Goal: Transaction & Acquisition: Subscribe to service/newsletter

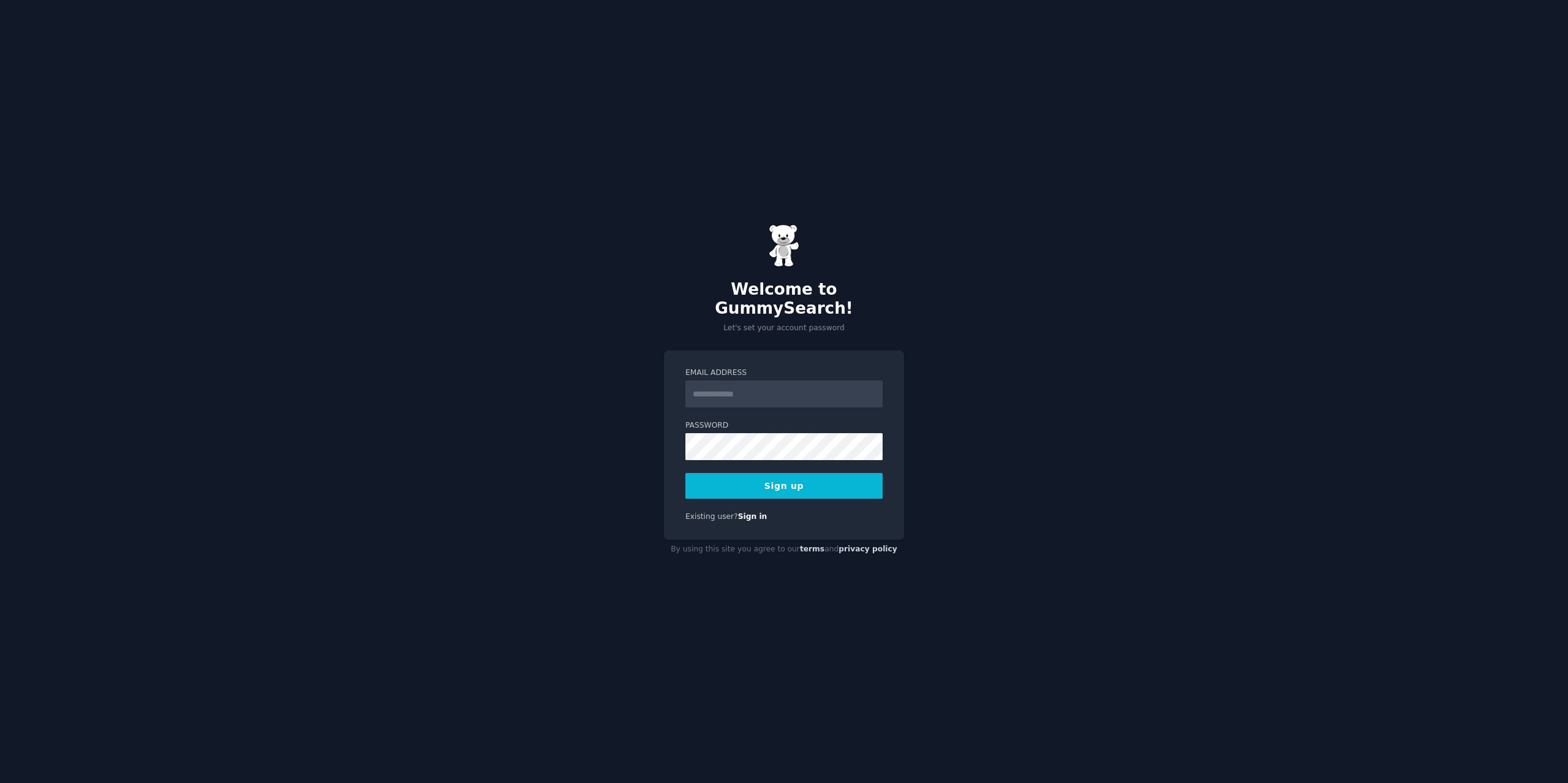
click at [722, 381] on input "Email Address" at bounding box center [784, 394] width 197 height 27
type input "**********"
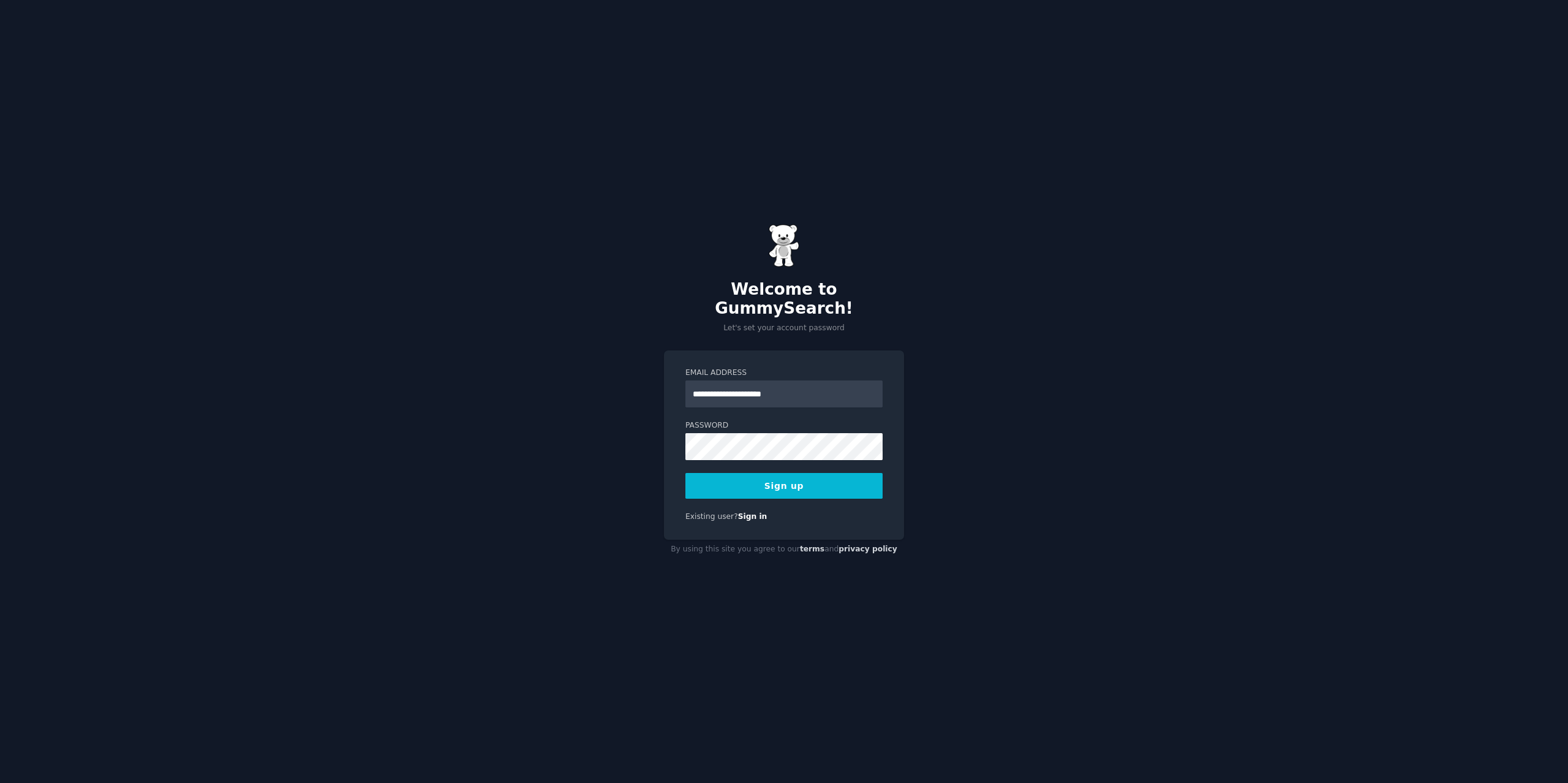
click at [803, 476] on button "Sign up" at bounding box center [784, 486] width 197 height 26
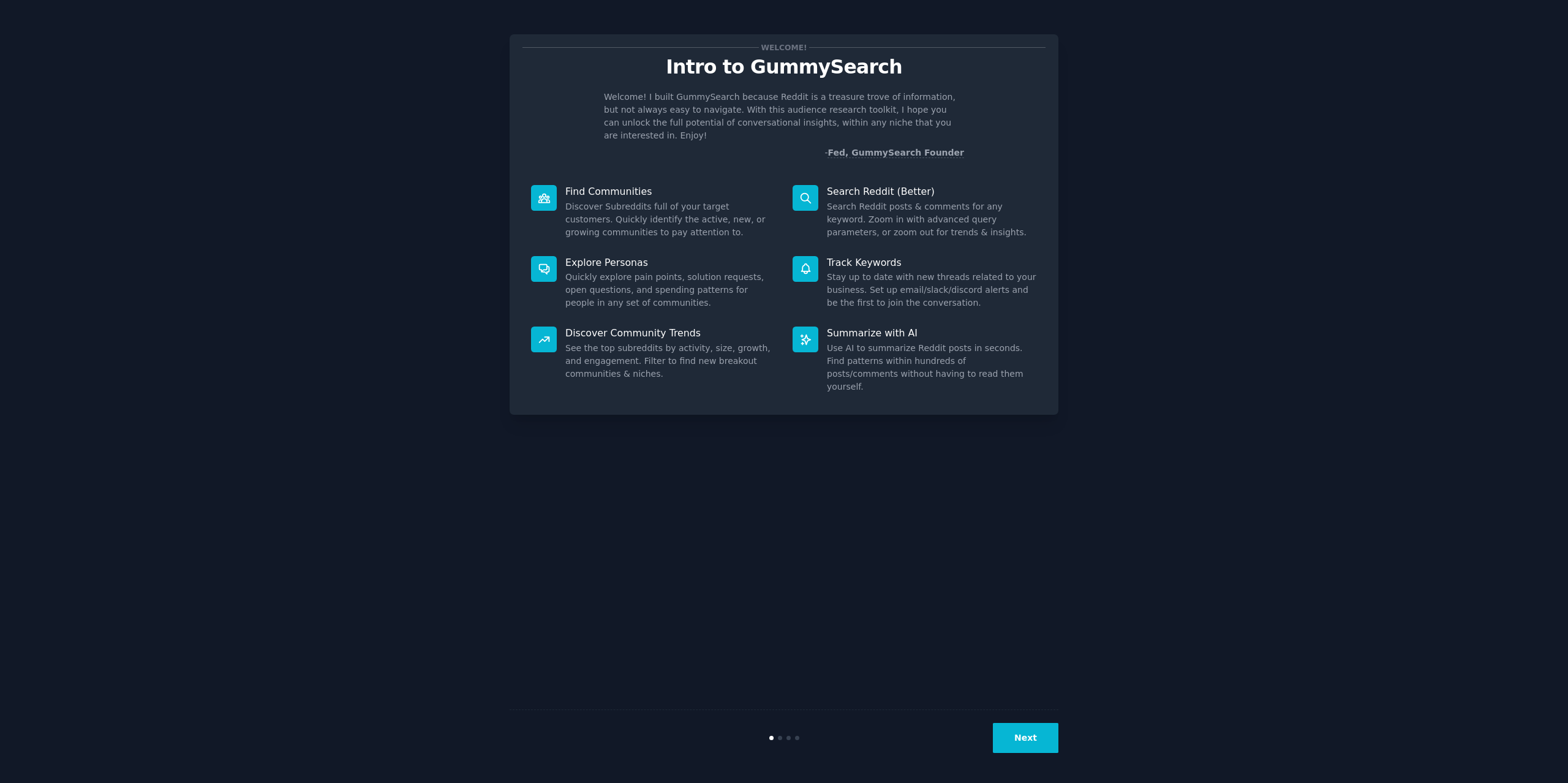
click at [1009, 742] on button "Next" at bounding box center [1025, 738] width 65 height 30
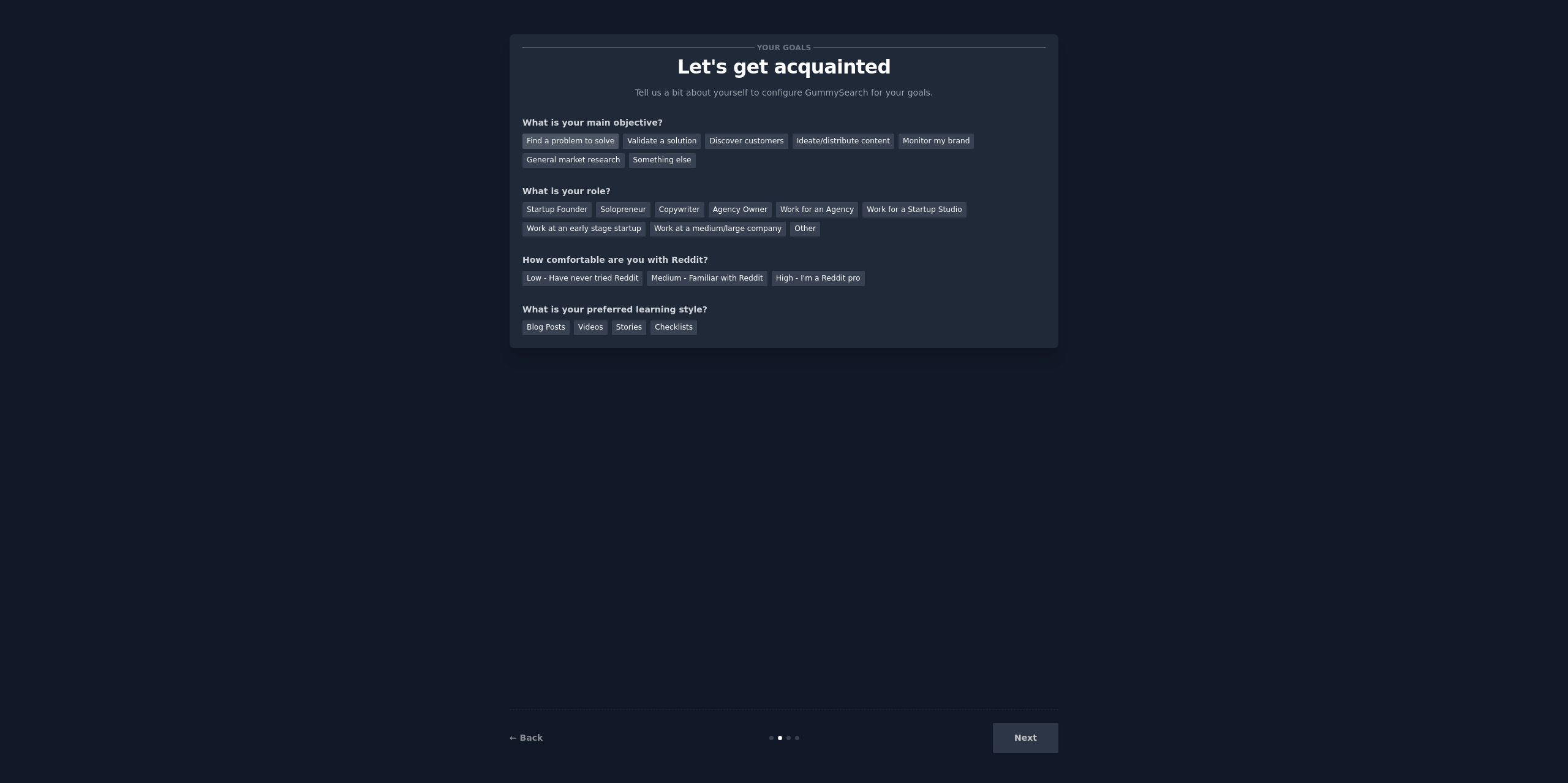
click at [592, 140] on div "Find a problem to solve" at bounding box center [570, 141] width 96 height 15
click at [745, 145] on div "Discover customers" at bounding box center [746, 141] width 82 height 15
click at [570, 142] on div "Find a problem to solve" at bounding box center [570, 141] width 96 height 15
click at [604, 213] on div "Solopreneur" at bounding box center [623, 210] width 54 height 15
click at [663, 279] on div "Medium - Familiar with Reddit" at bounding box center [707, 278] width 120 height 15
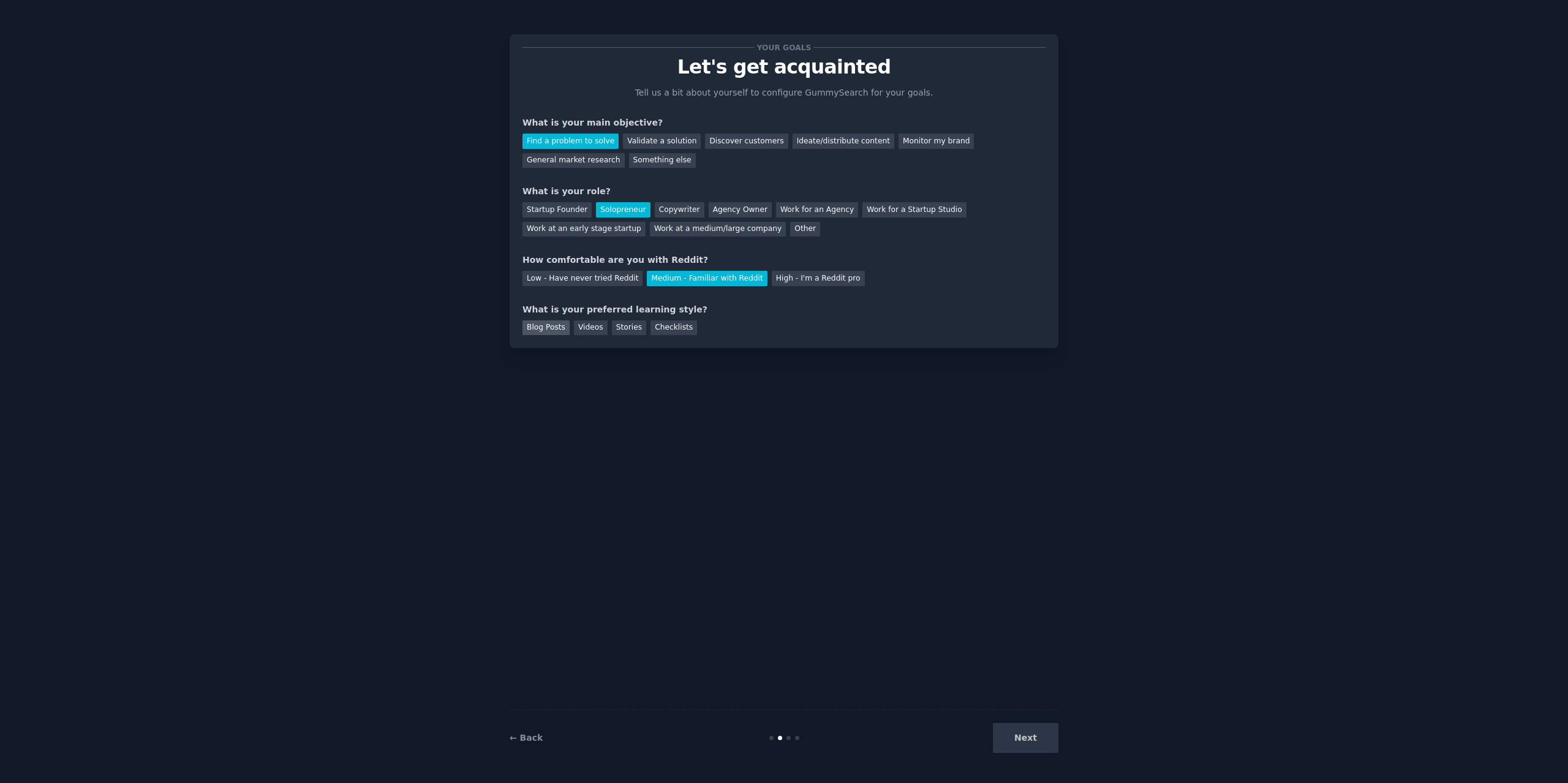
click at [552, 328] on div "Blog Posts" at bounding box center [545, 328] width 47 height 15
click at [630, 331] on div "Stories" at bounding box center [629, 328] width 34 height 15
click at [537, 330] on div "Blog Posts" at bounding box center [545, 328] width 47 height 15
click at [1013, 735] on button "Next" at bounding box center [1025, 738] width 65 height 30
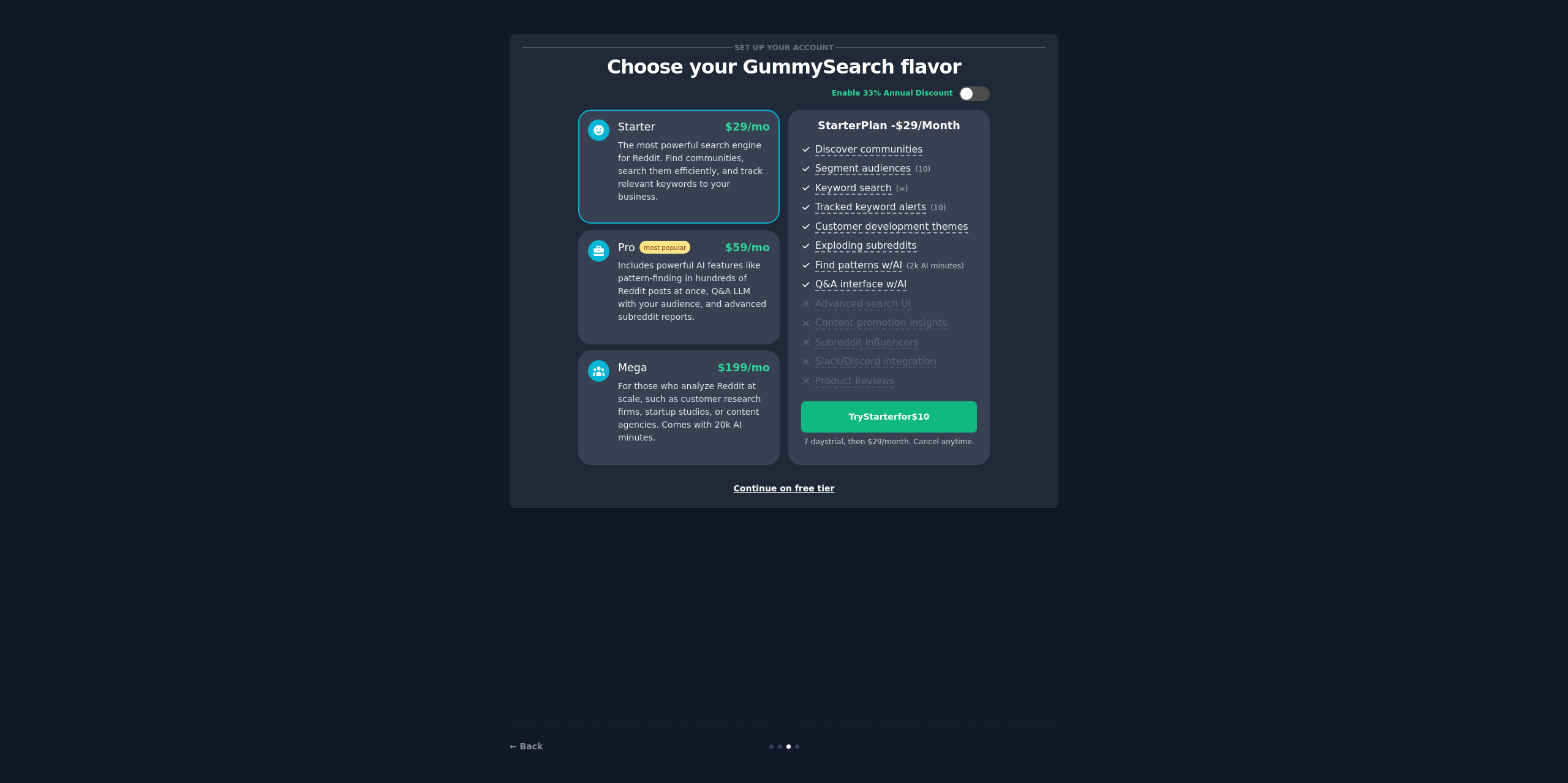
click at [805, 486] on div "Continue on free tier" at bounding box center [784, 488] width 523 height 13
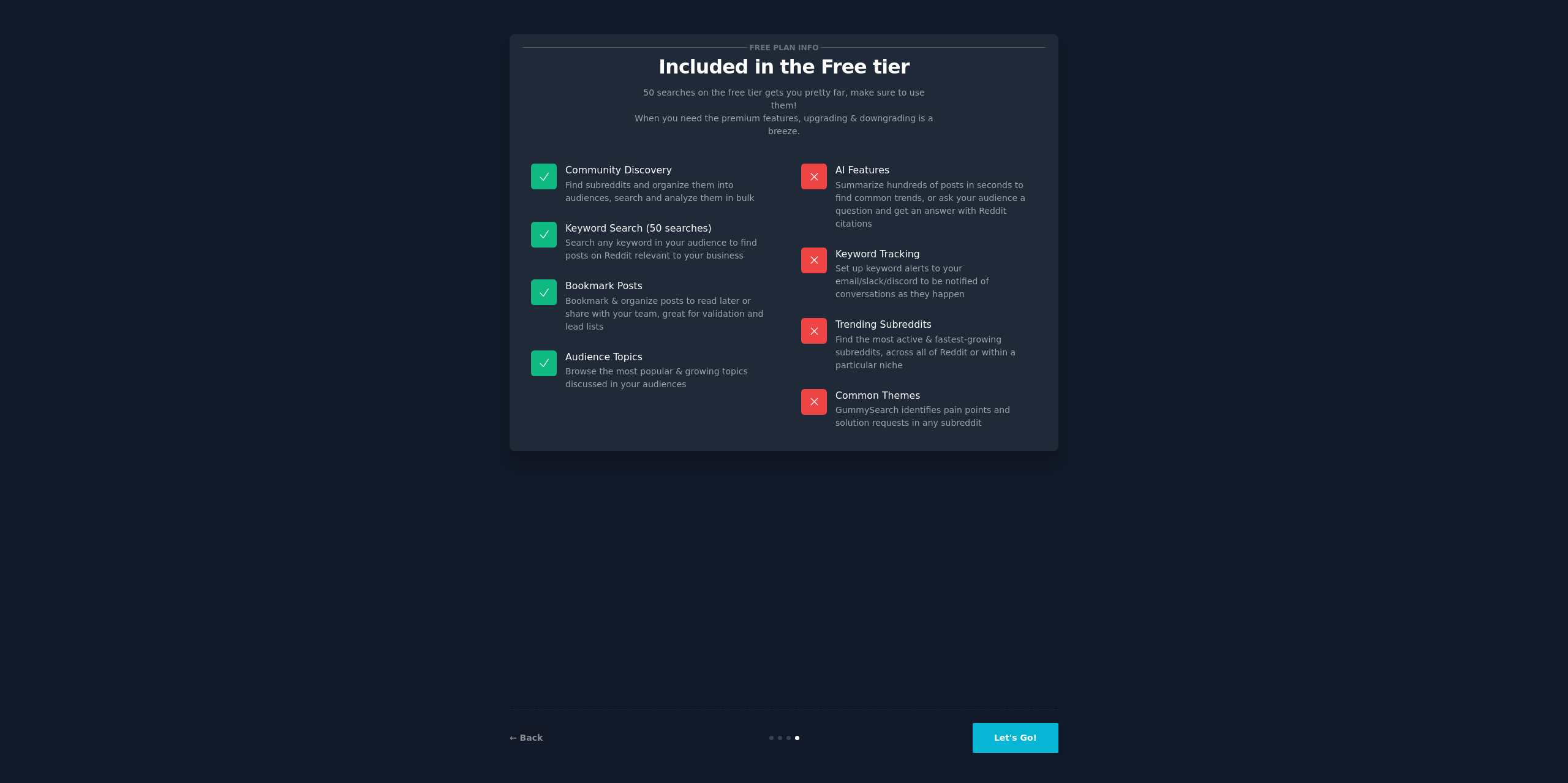
click at [1037, 740] on button "Let's Go!" at bounding box center [1015, 738] width 86 height 30
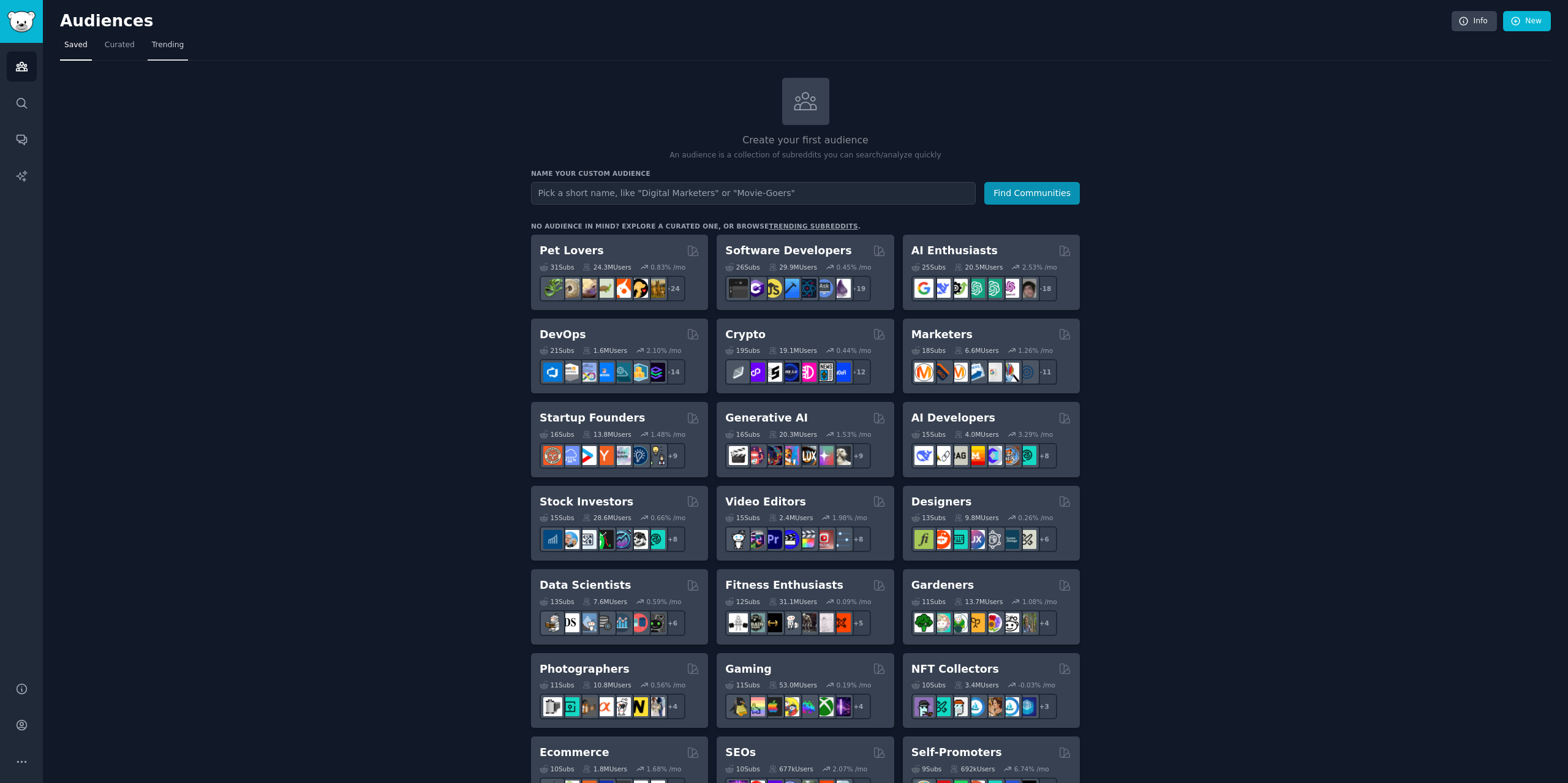
click at [166, 44] on span "Trending" at bounding box center [168, 45] width 32 height 11
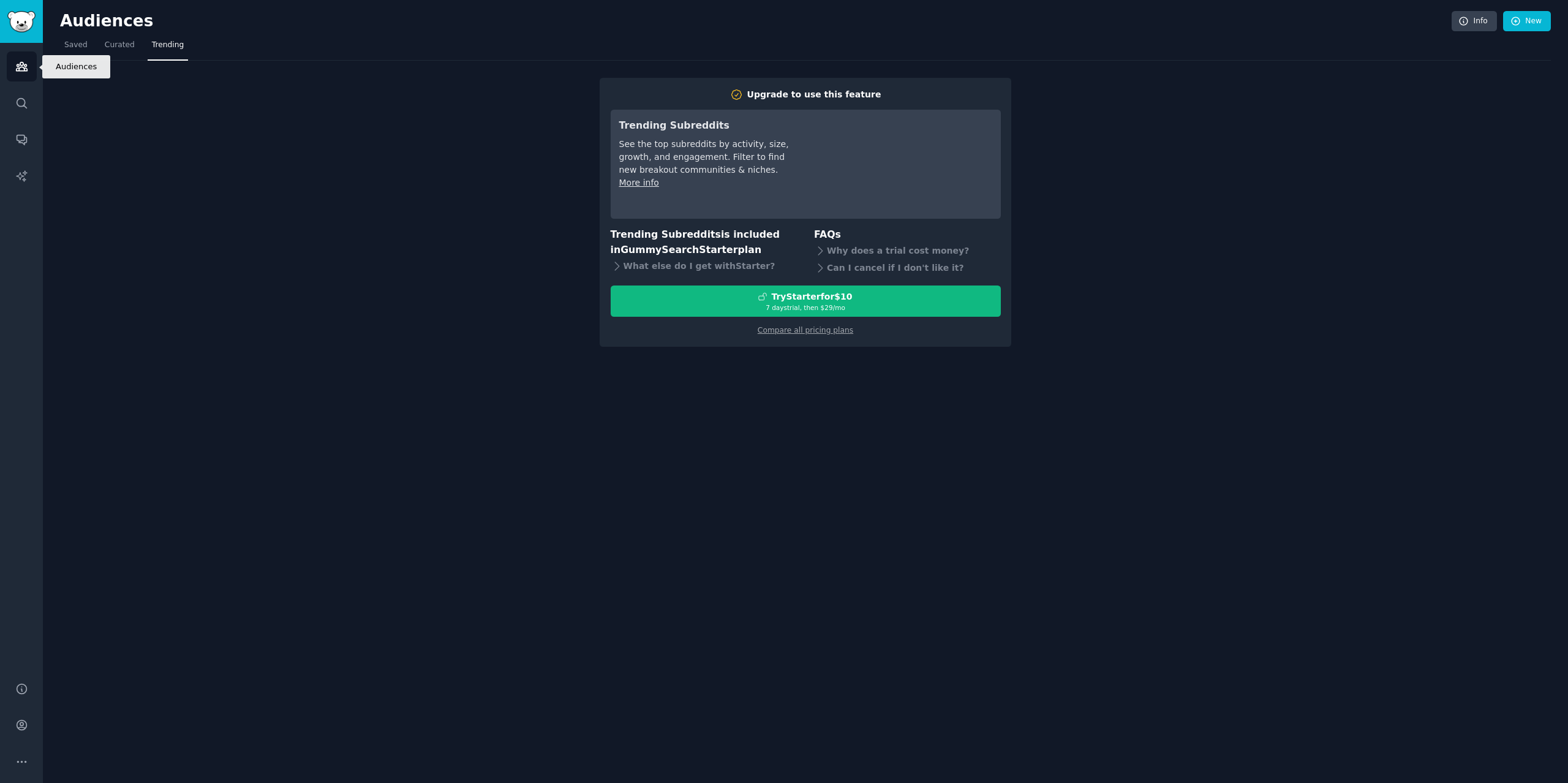
click at [24, 65] on icon "Sidebar" at bounding box center [21, 67] width 11 height 9
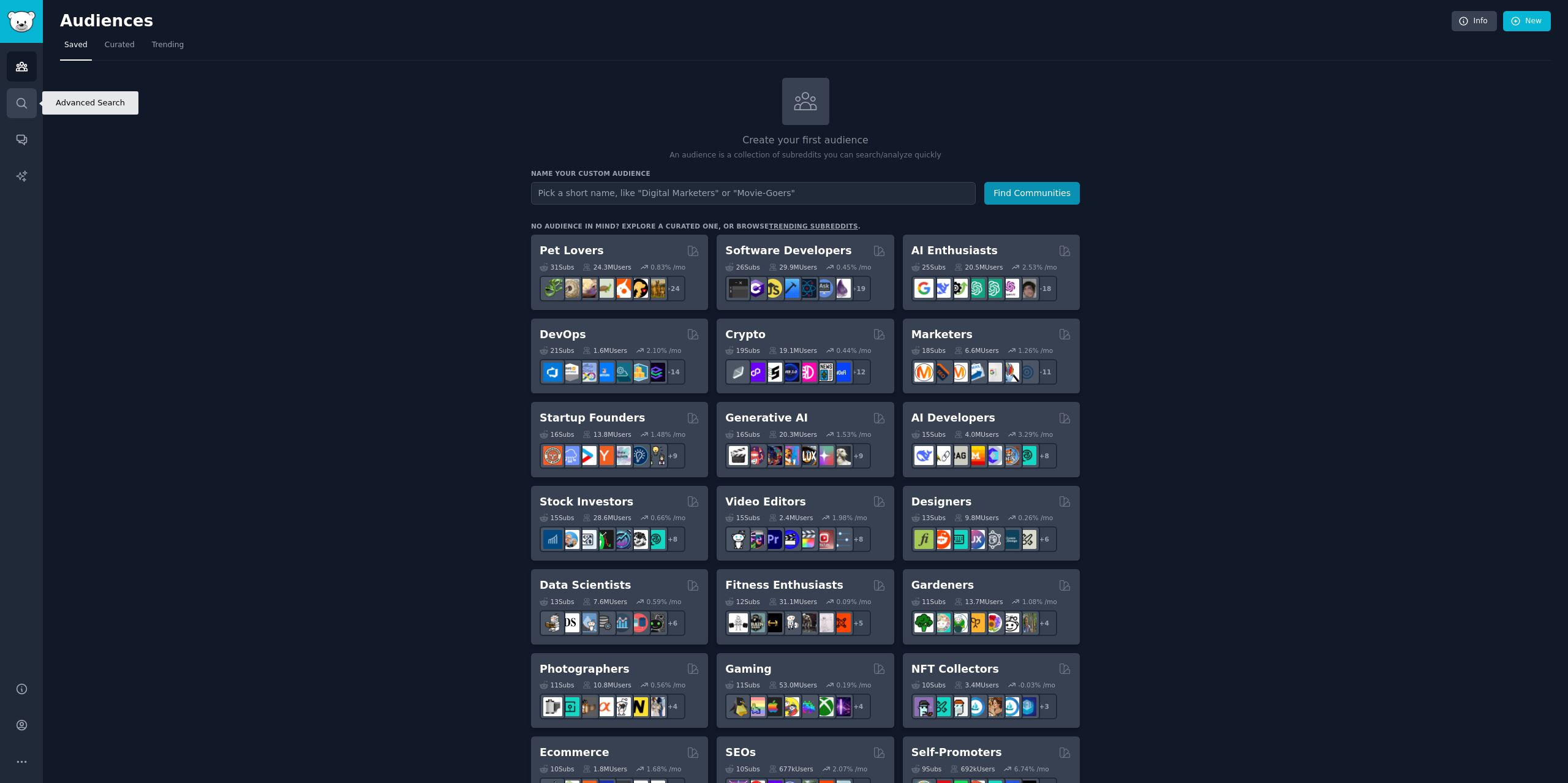
click at [12, 101] on link "Search" at bounding box center [22, 103] width 30 height 30
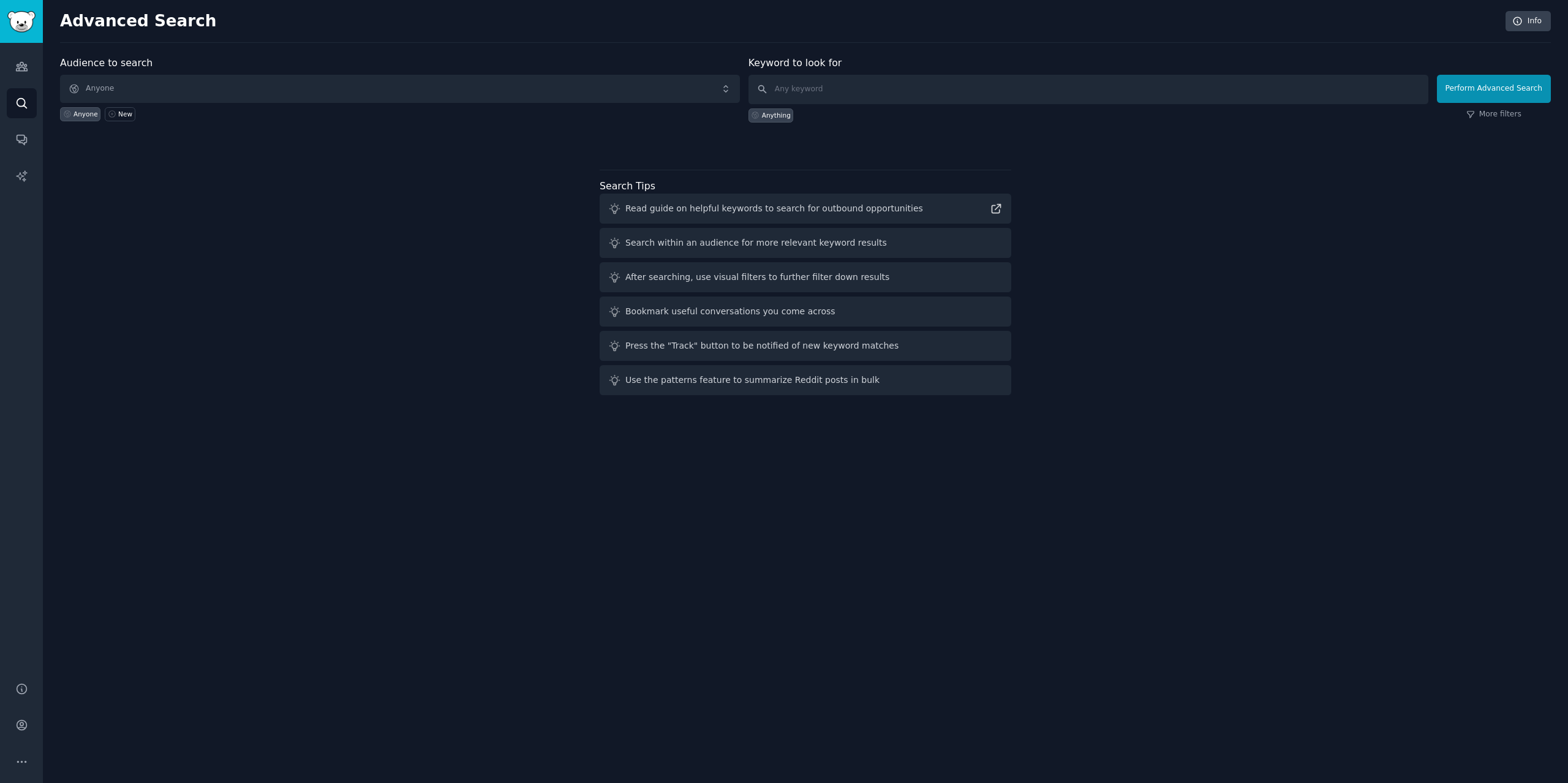
click at [183, 92] on span "Anyone" at bounding box center [399, 88] width 680 height 28
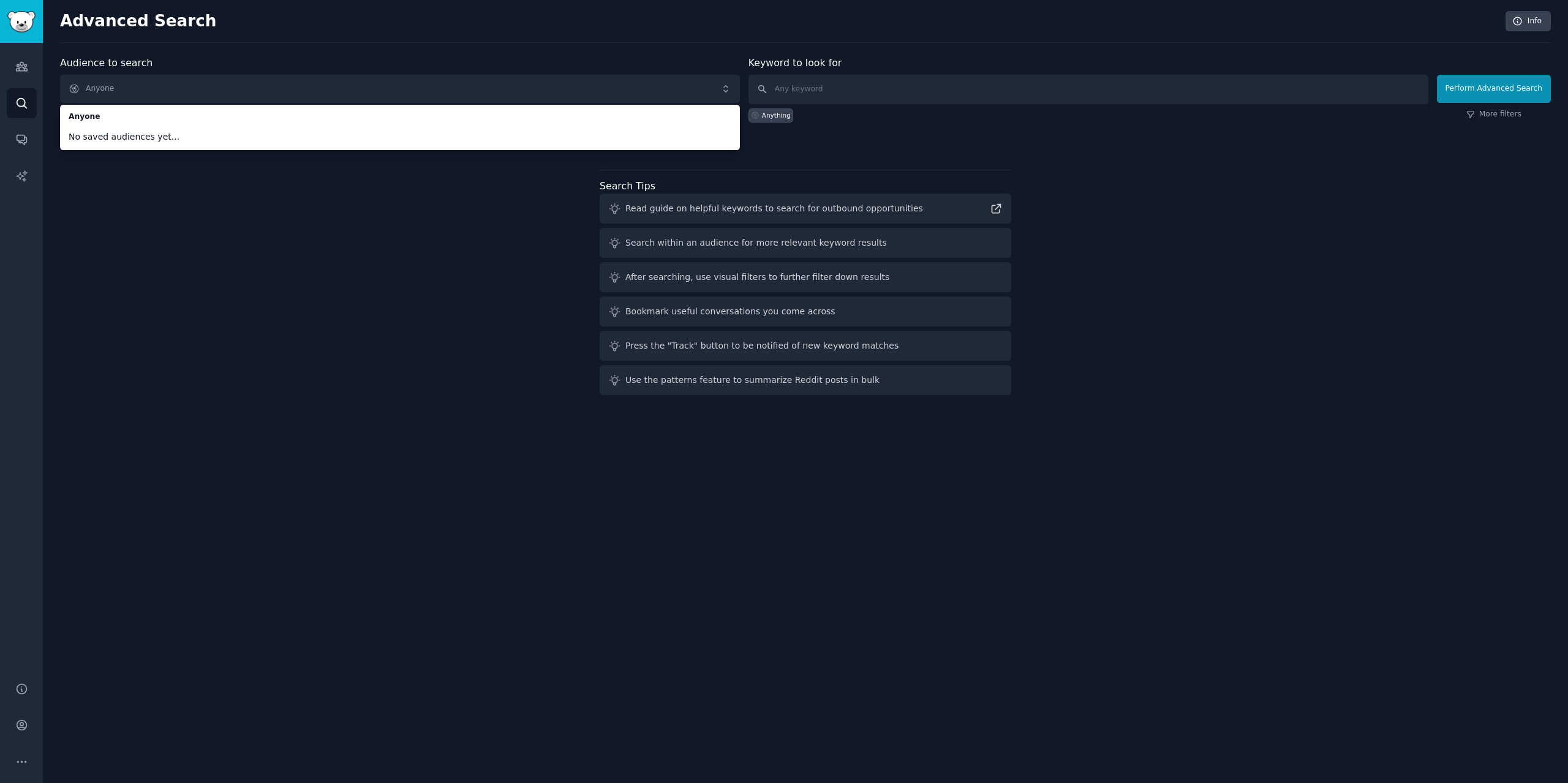
click at [210, 245] on div "Audience to search Anyone Anyone No saved audiences yet... Anyone New Keyword t…" at bounding box center [805, 228] width 1491 height 344
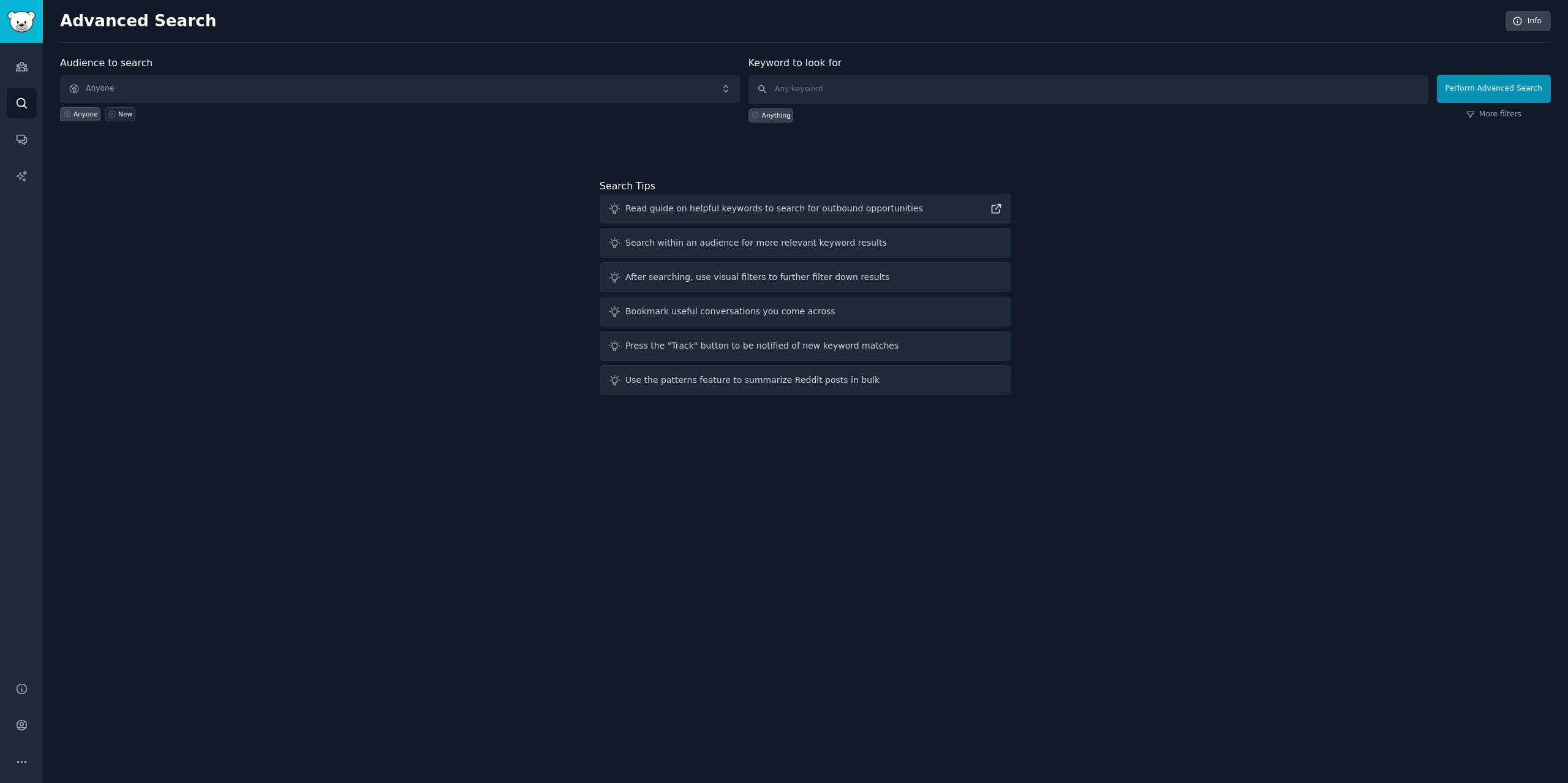
click at [130, 117] on div "New" at bounding box center [125, 114] width 14 height 9
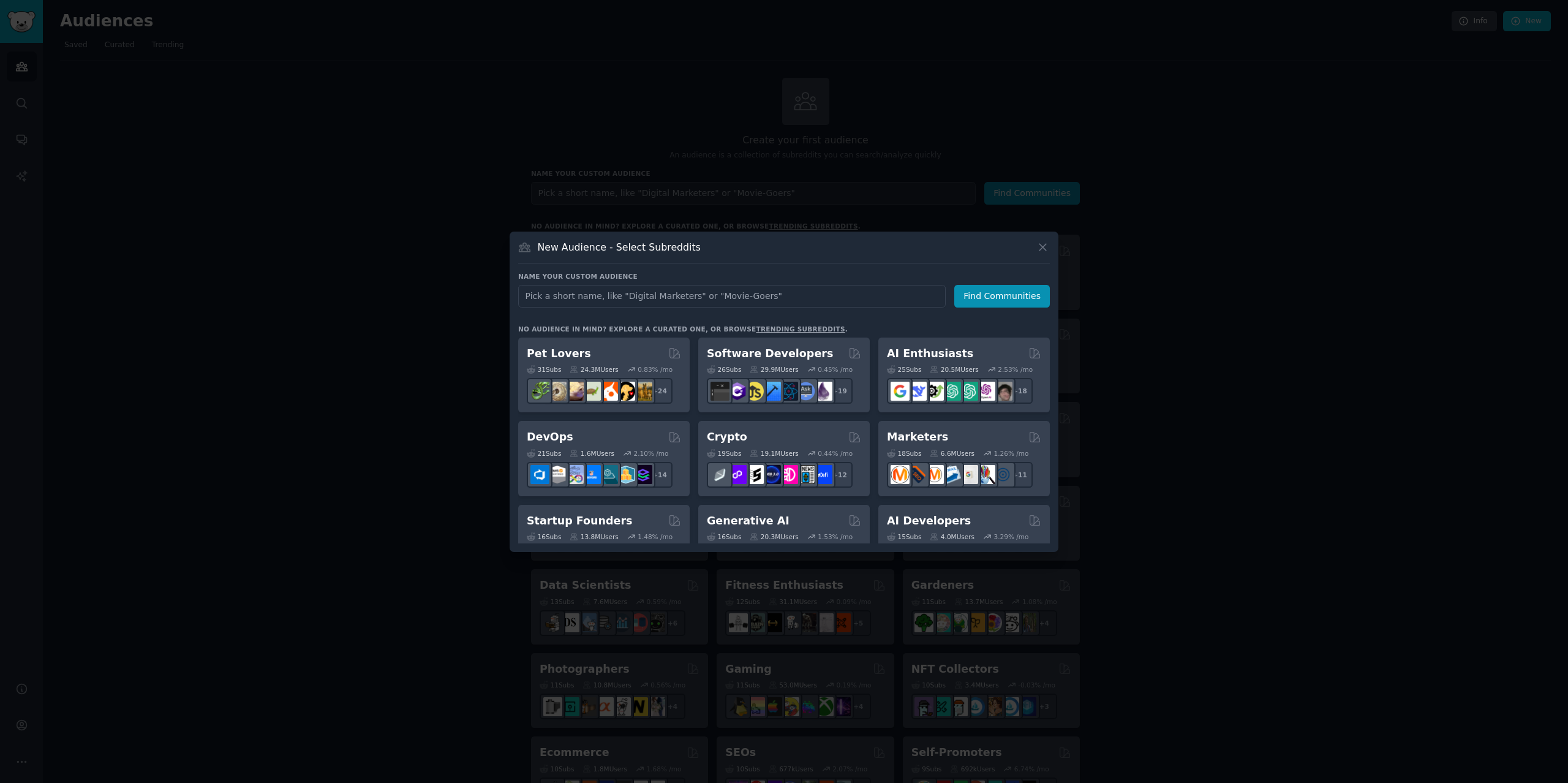
click at [1040, 254] on button at bounding box center [1043, 247] width 14 height 14
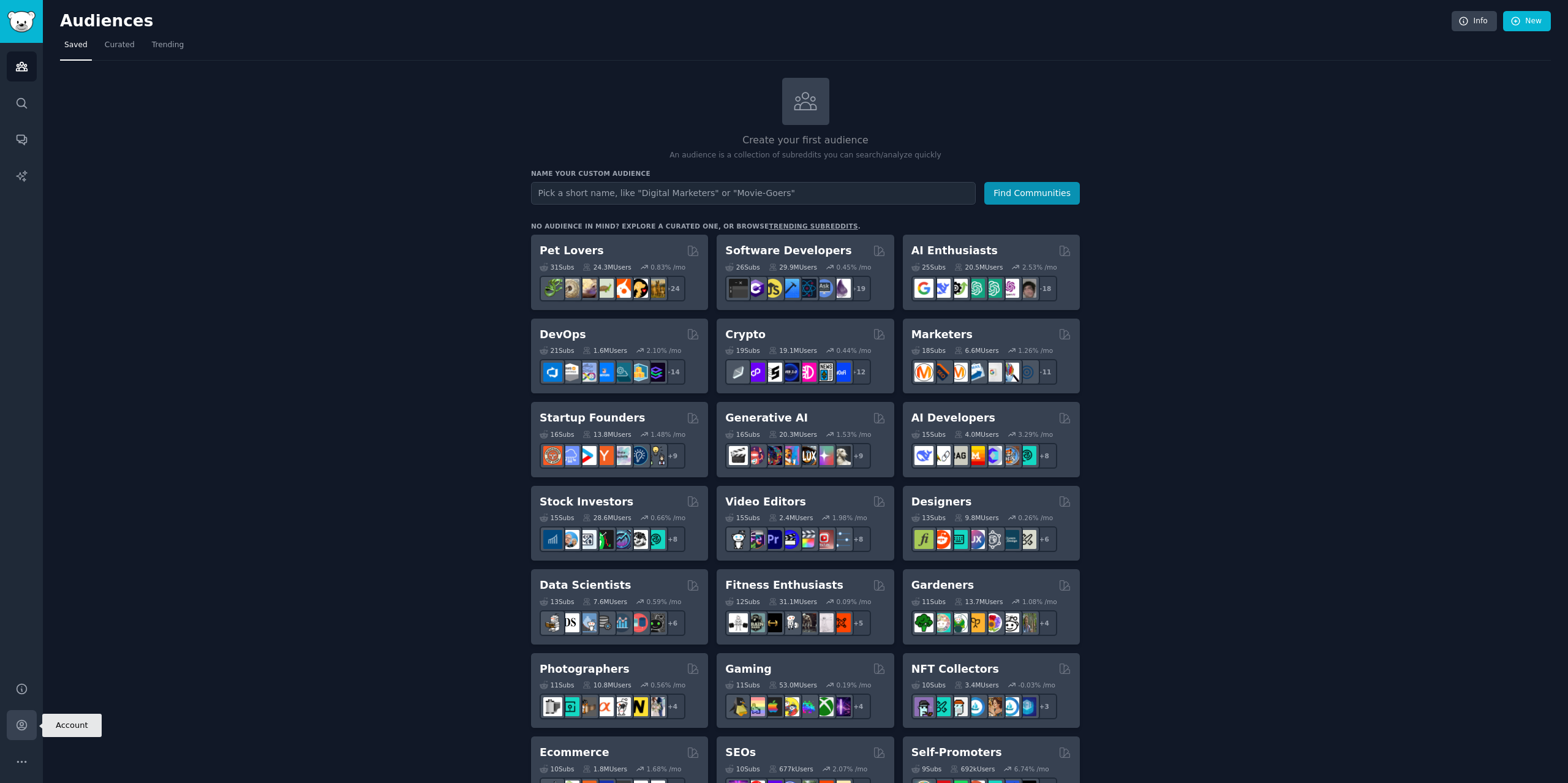
click at [22, 730] on icon "Sidebar" at bounding box center [21, 725] width 10 height 10
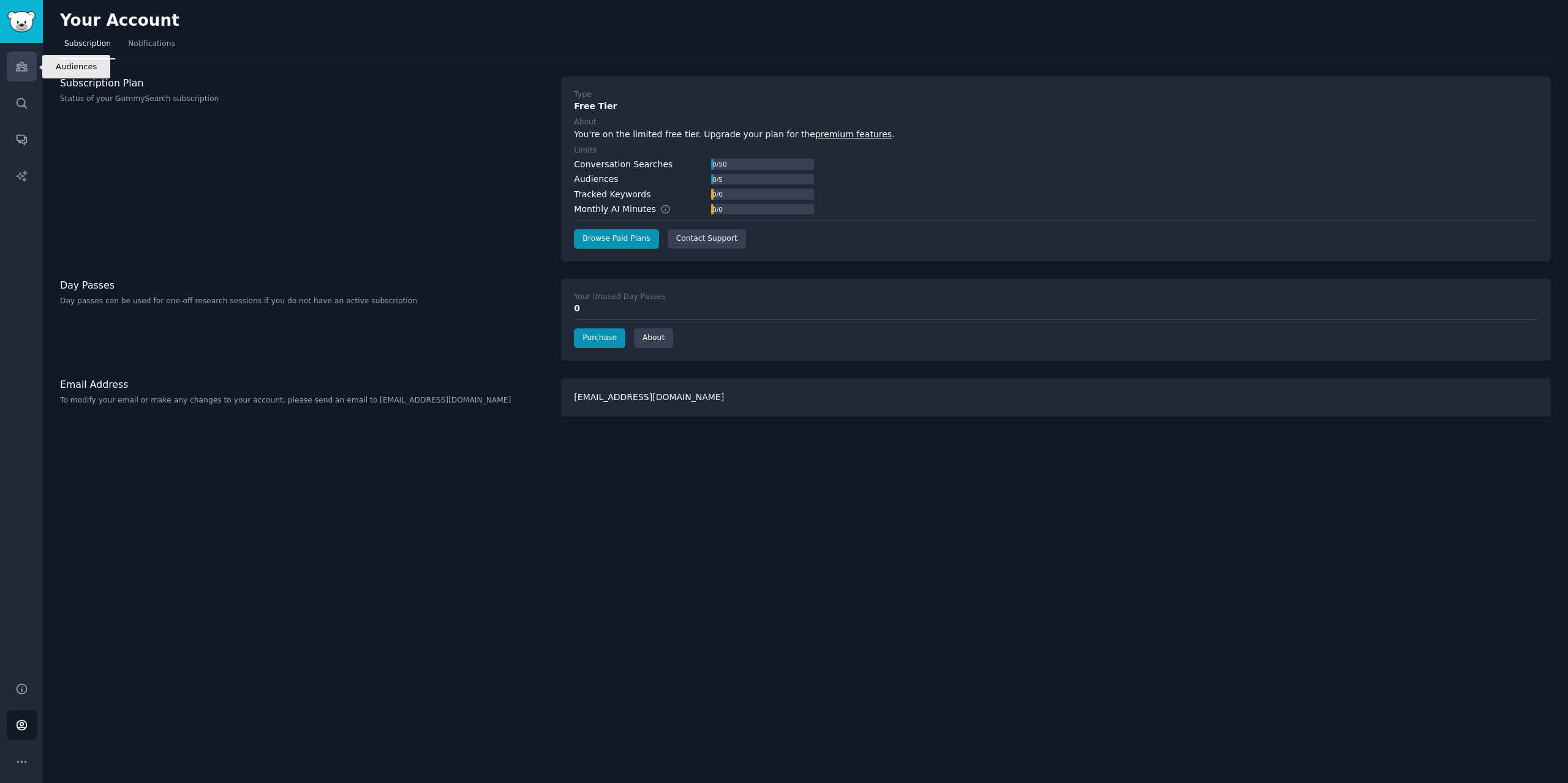
click at [26, 67] on icon "Sidebar" at bounding box center [21, 67] width 11 height 9
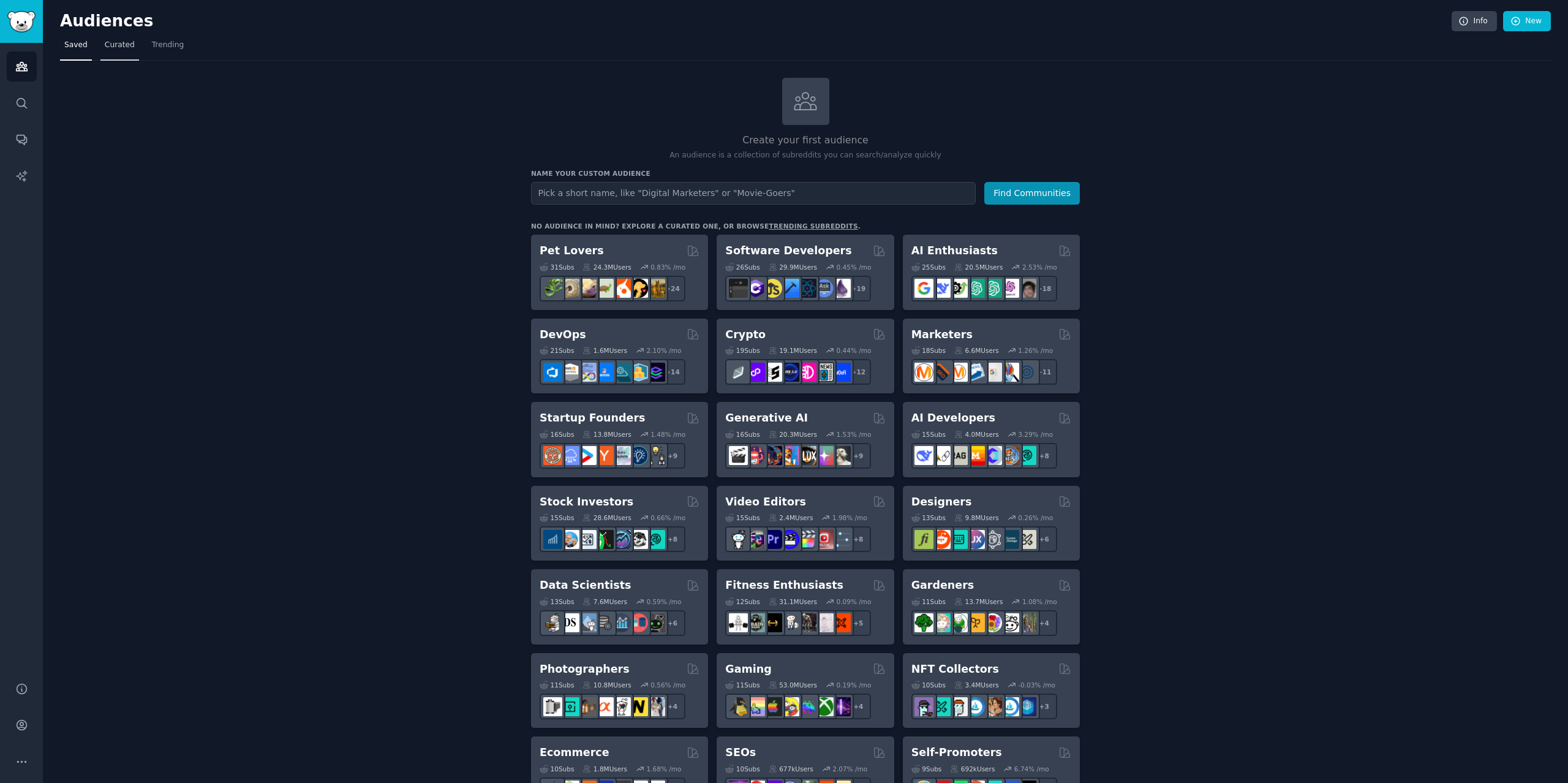
click at [116, 56] on link "Curated" at bounding box center [119, 48] width 39 height 25
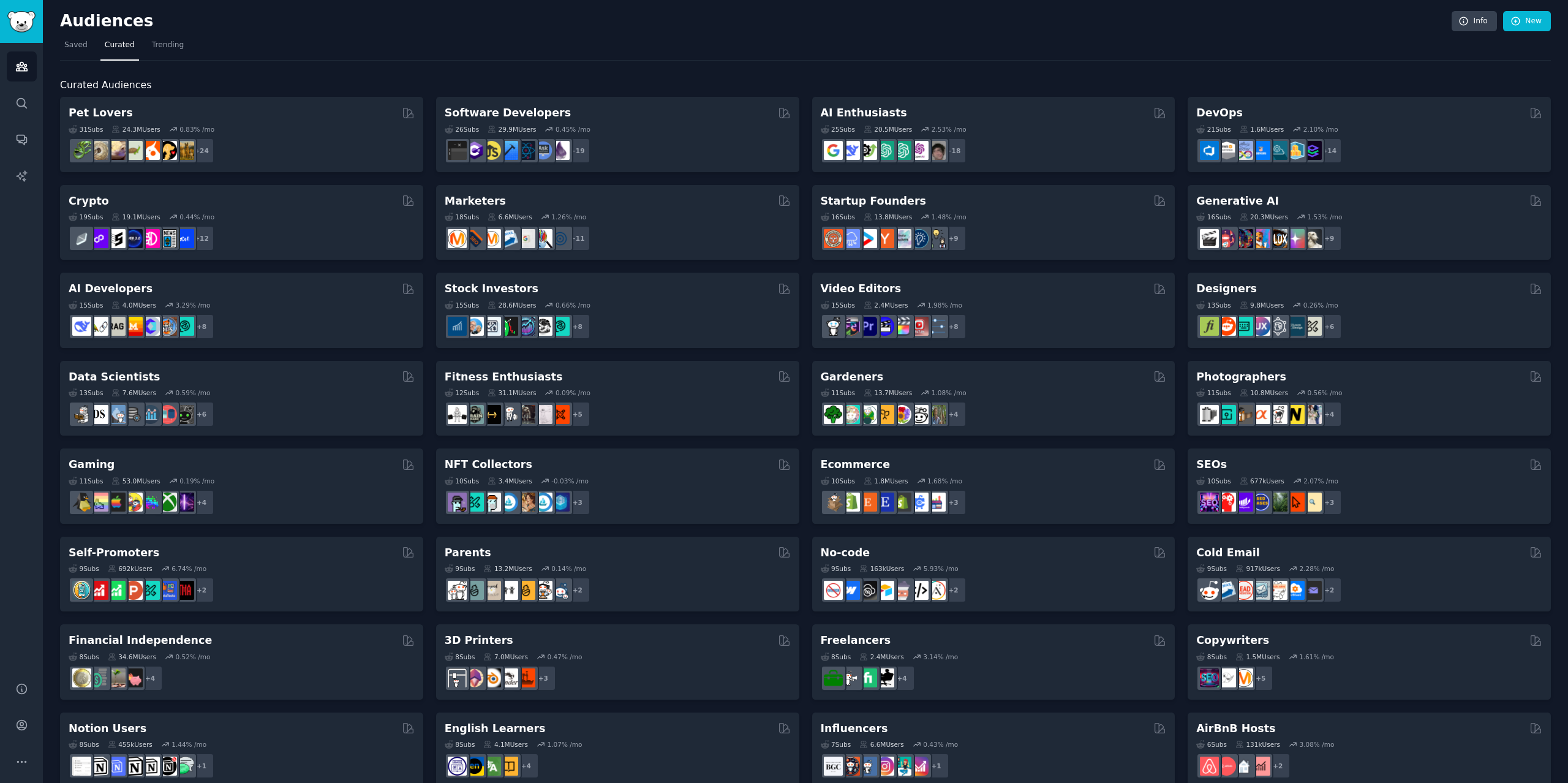
scroll to position [194, 0]
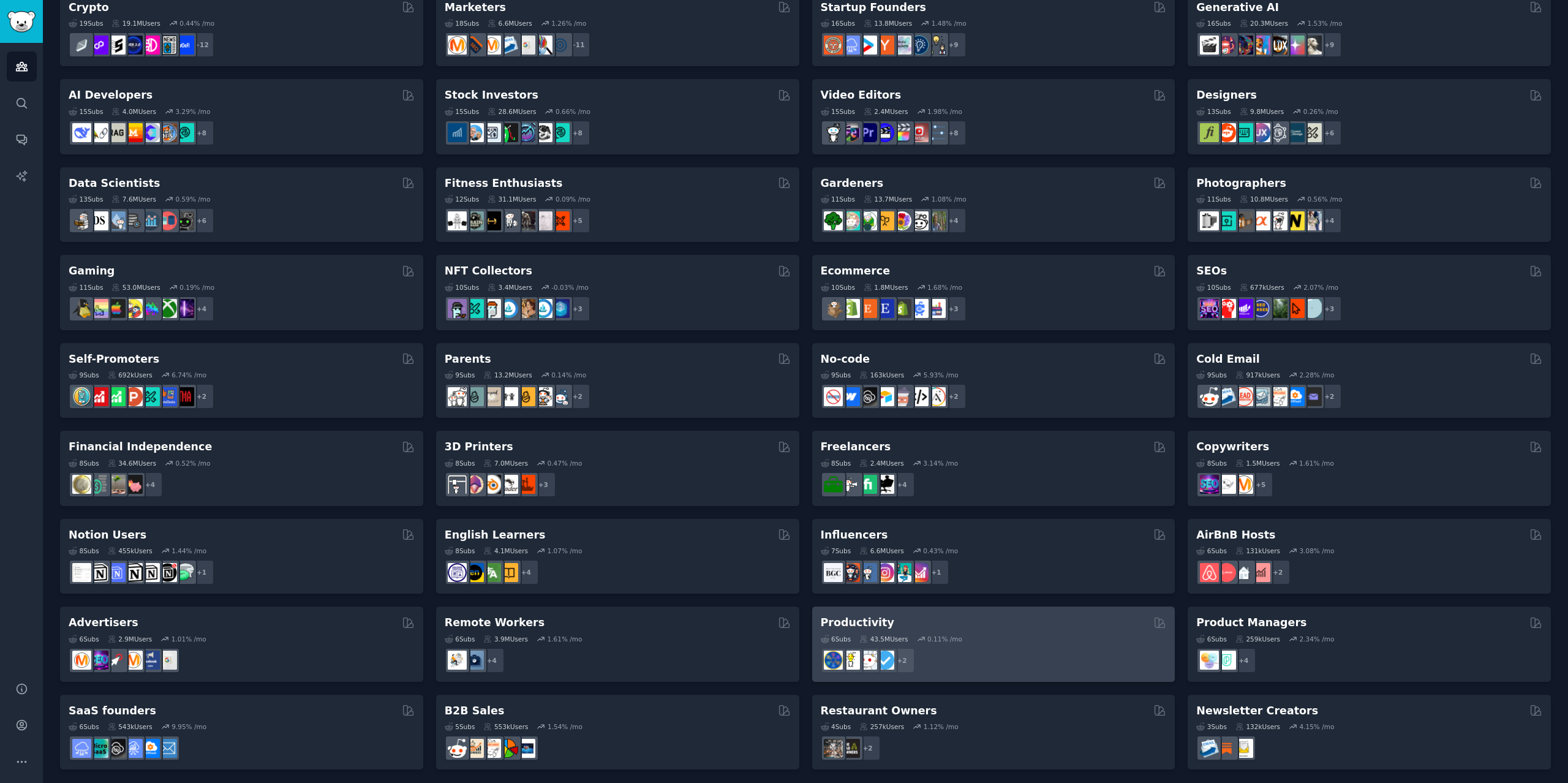
click at [891, 617] on div "Productivity" at bounding box center [994, 623] width 346 height 15
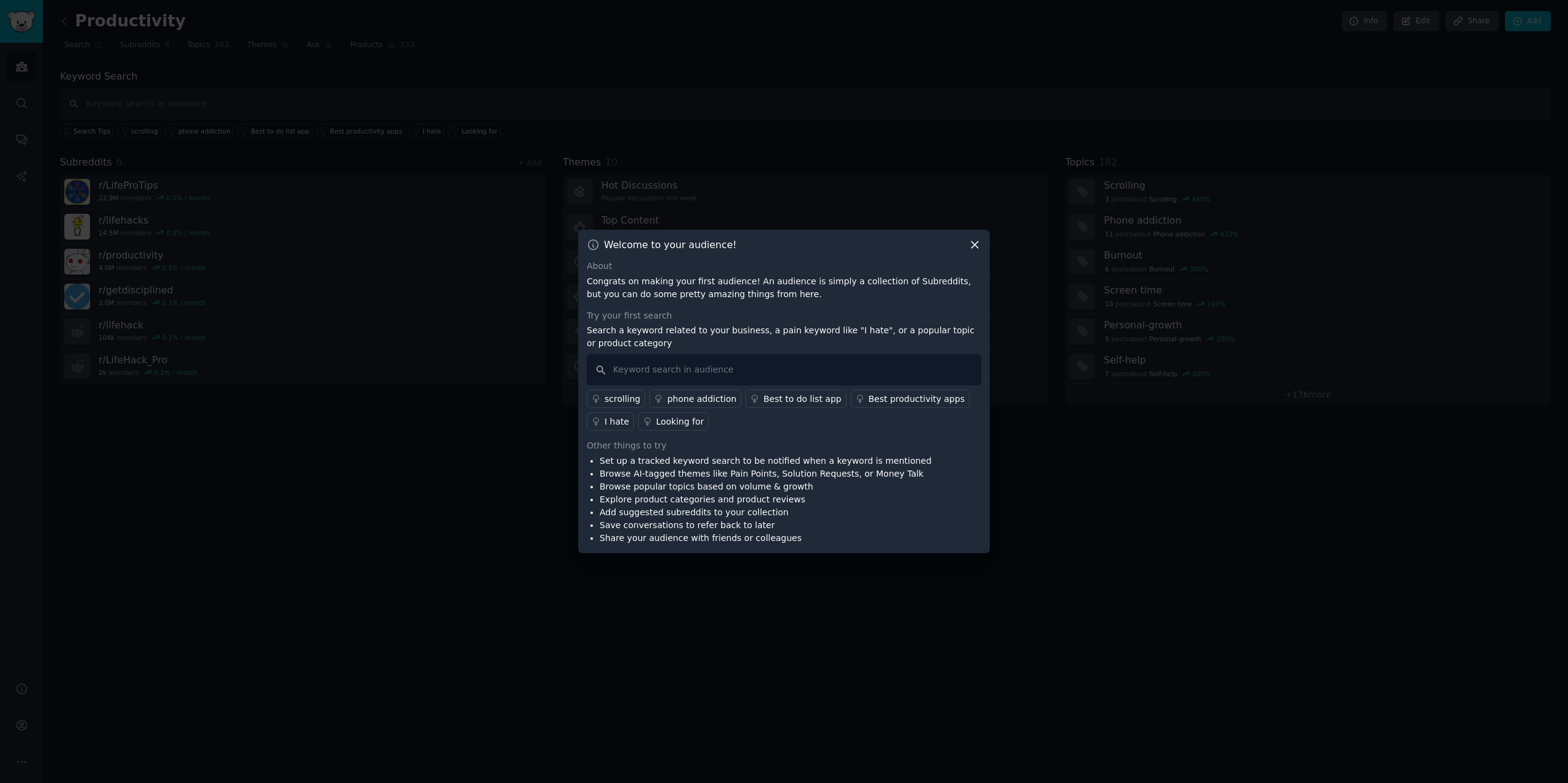
click at [968, 246] on icon at bounding box center [974, 245] width 13 height 13
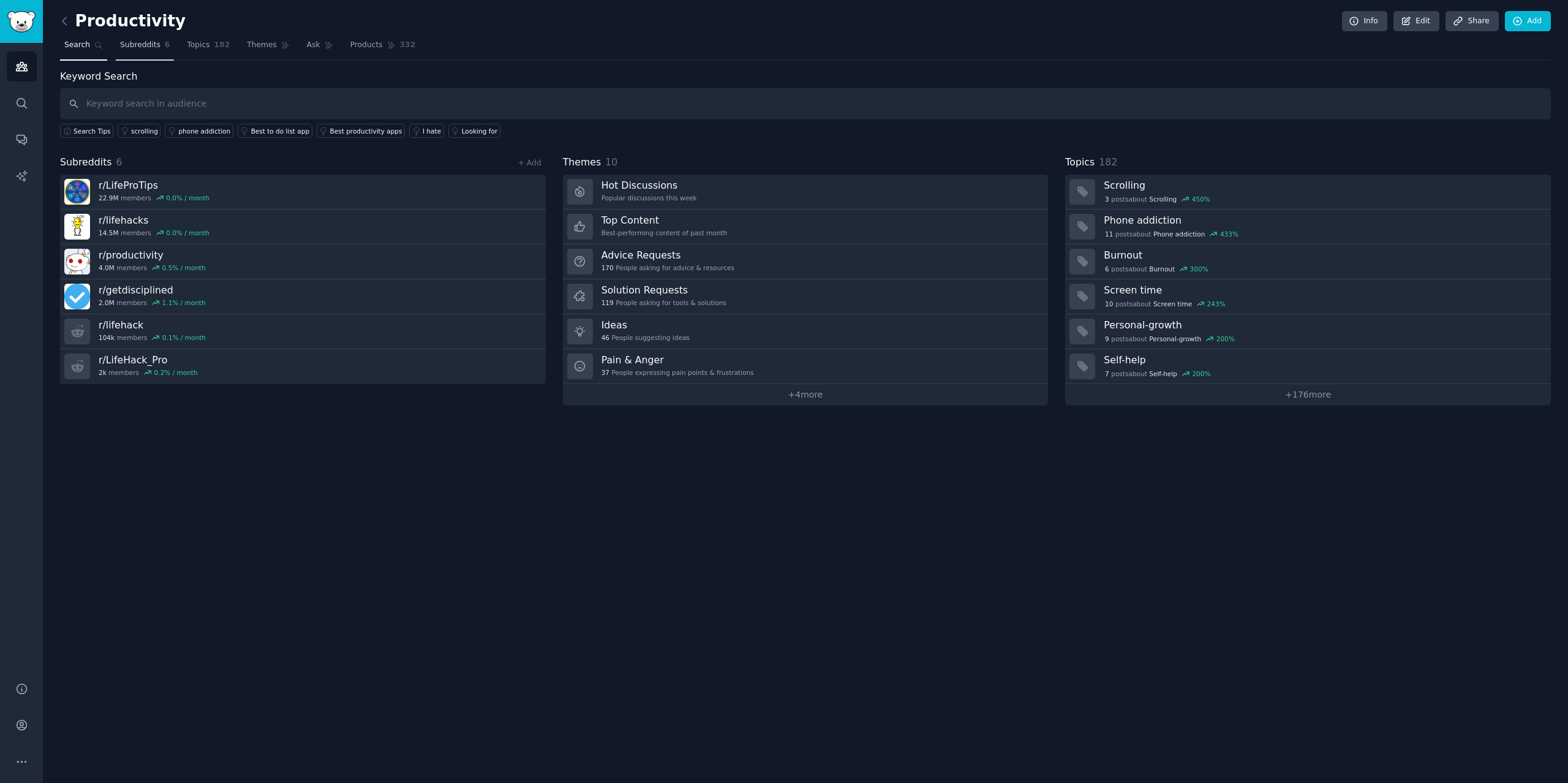
click at [120, 42] on span "Subreddits" at bounding box center [140, 45] width 40 height 11
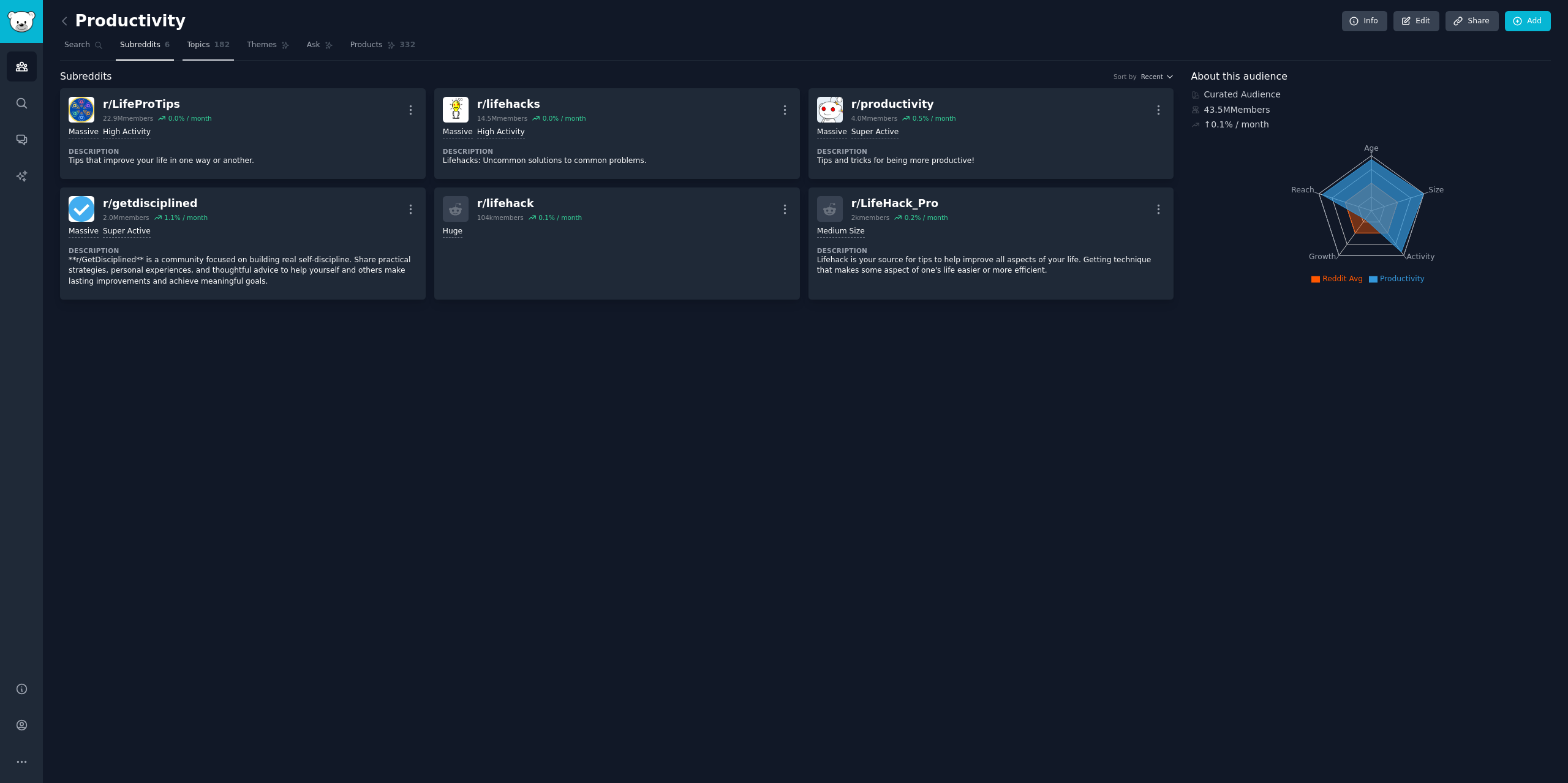
click at [218, 44] on span "182" at bounding box center [222, 45] width 16 height 11
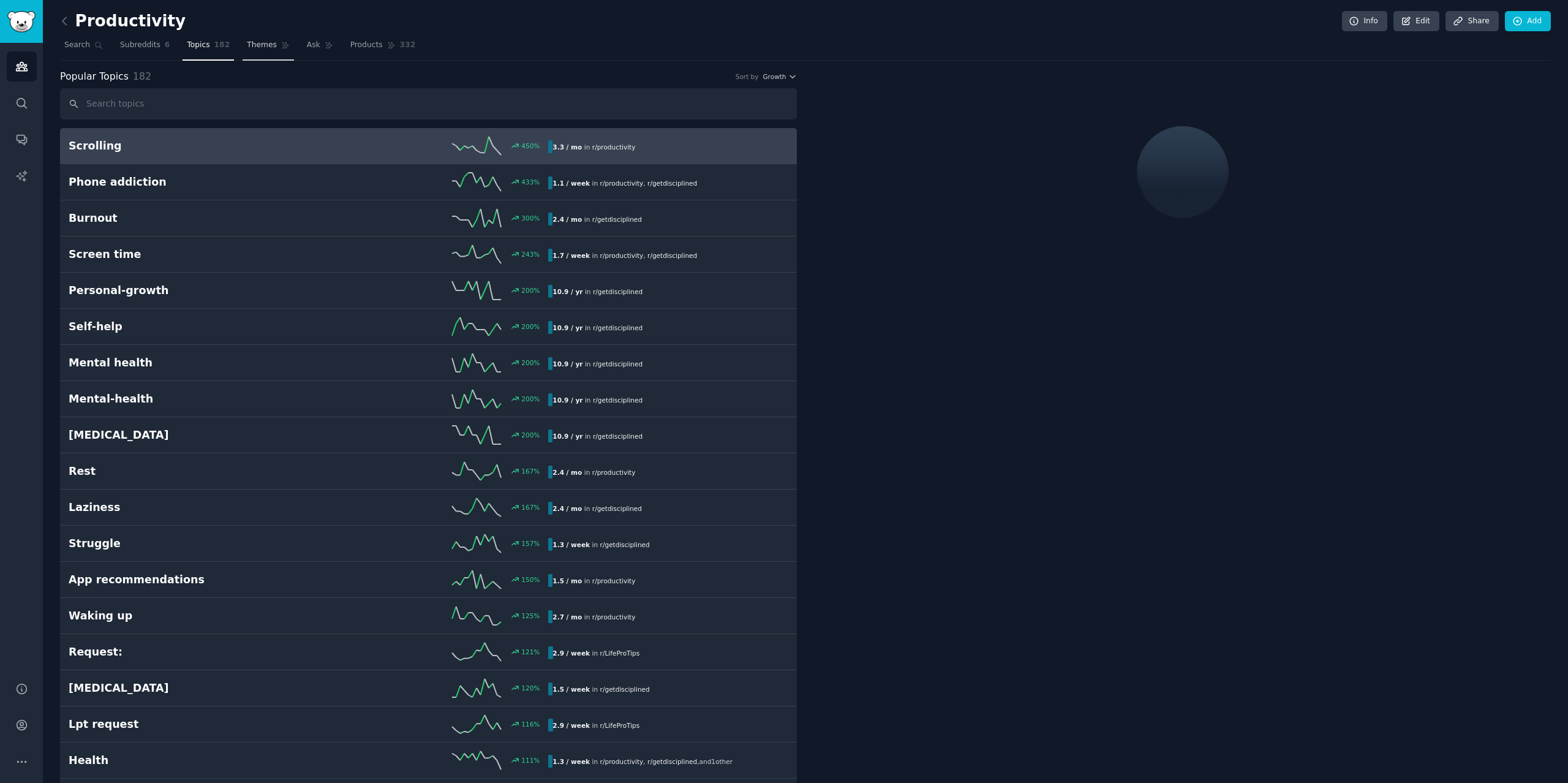
click at [247, 46] on span "Themes" at bounding box center [262, 45] width 30 height 11
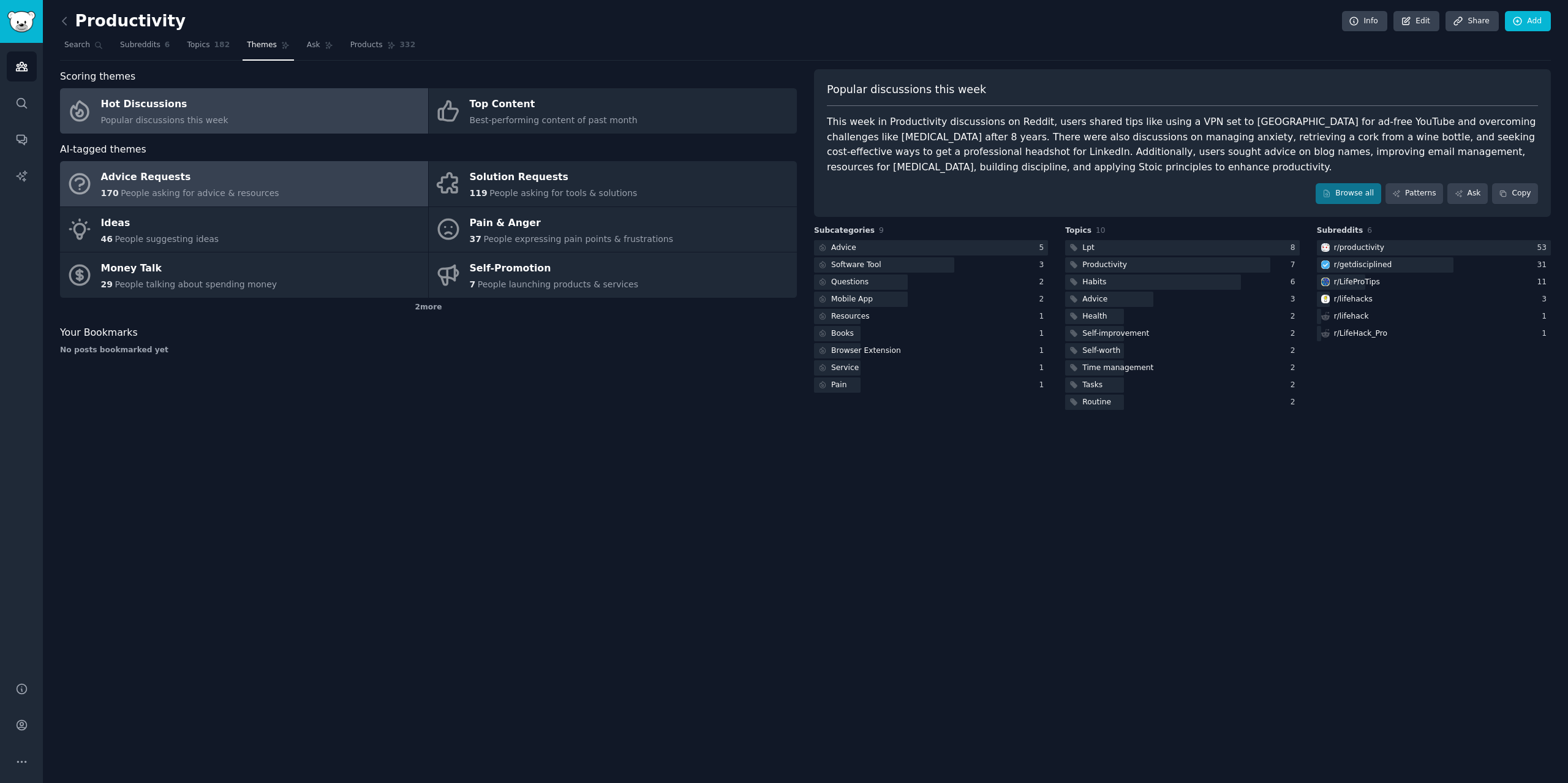
click at [159, 178] on div "Advice Requests" at bounding box center [190, 177] width 178 height 20
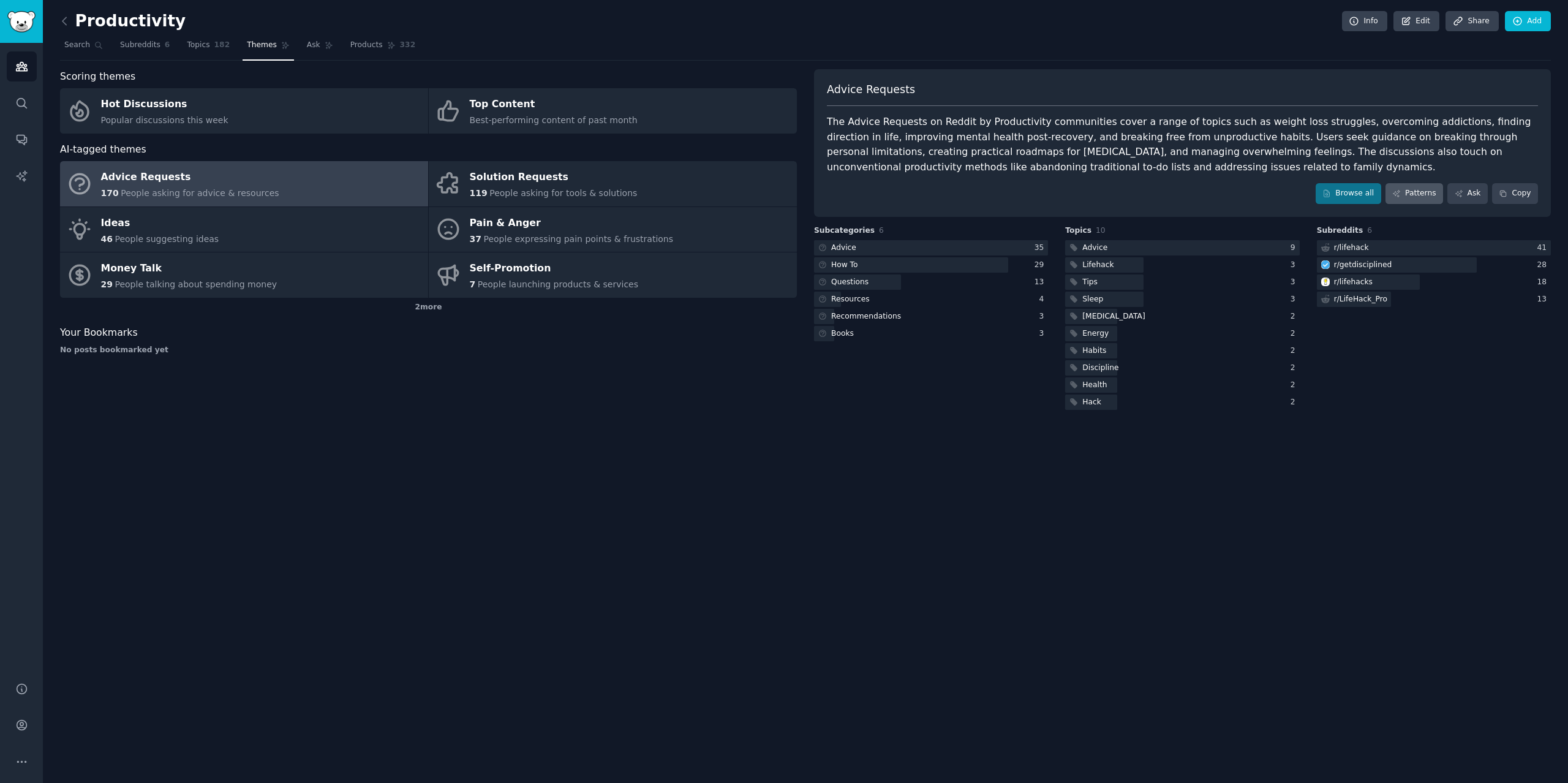
click at [1418, 199] on link "Patterns" at bounding box center [1414, 194] width 57 height 21
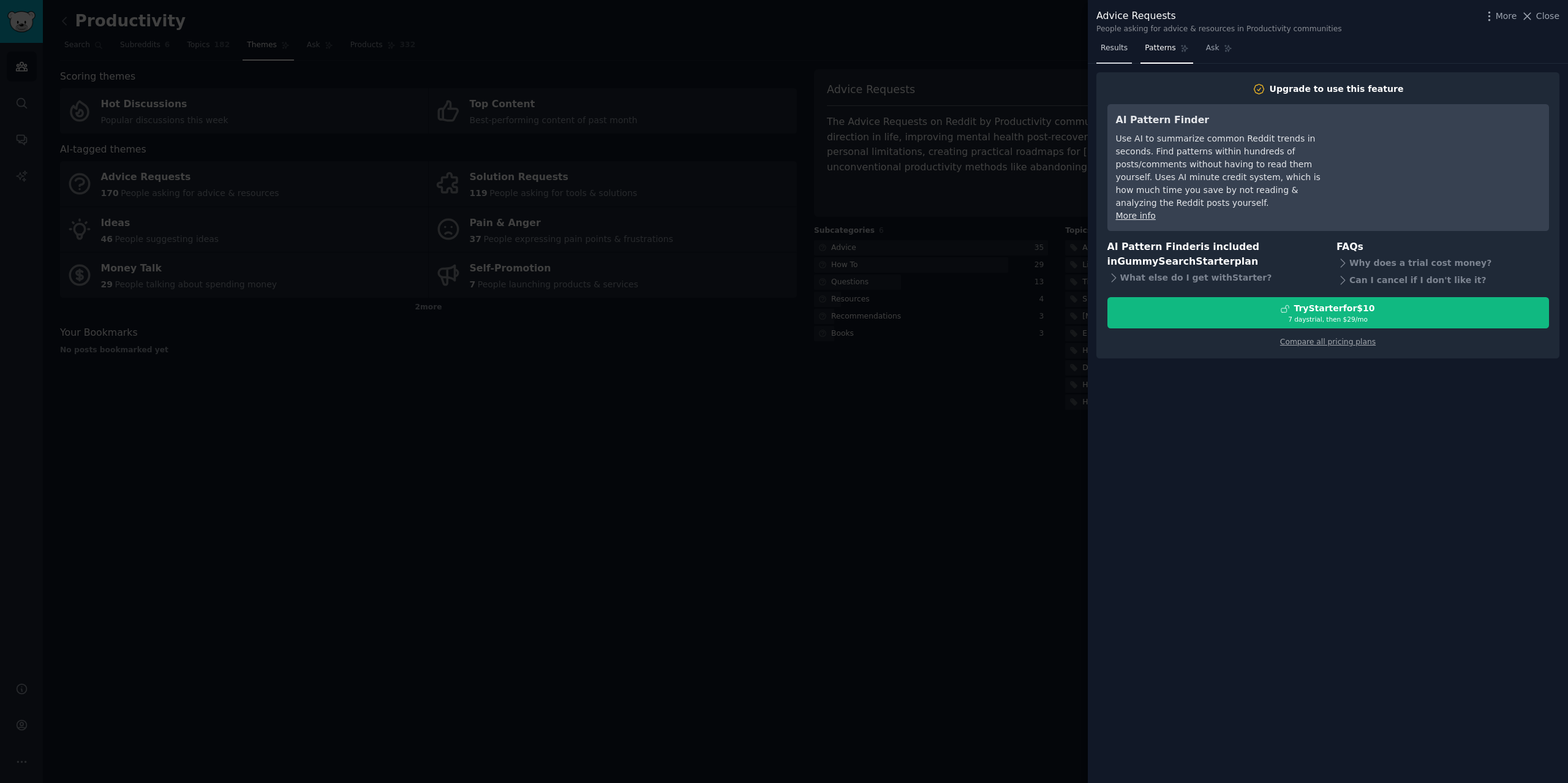
click at [1108, 58] on link "Results" at bounding box center [1114, 51] width 36 height 25
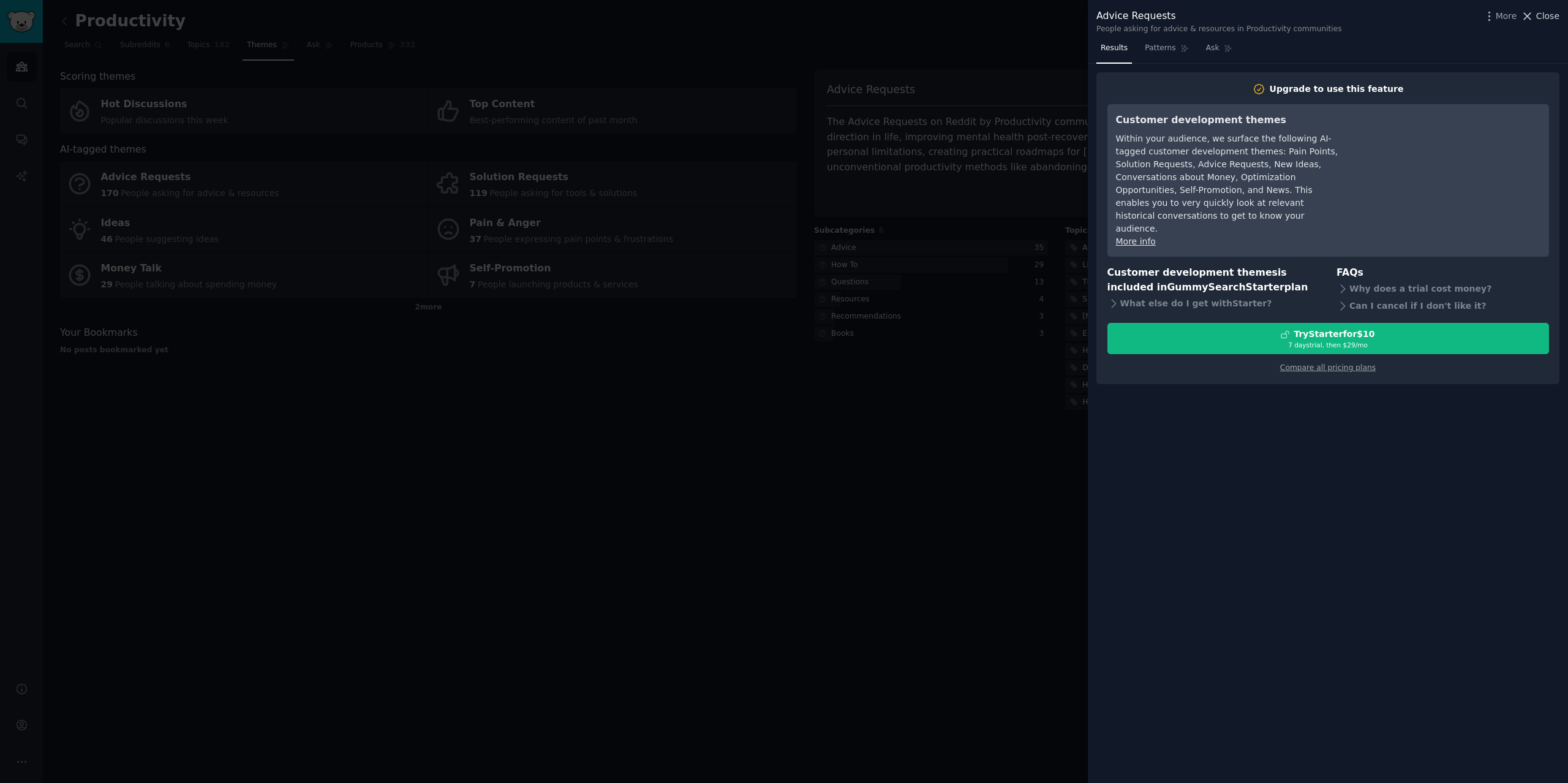
click at [1555, 19] on span "Close" at bounding box center [1547, 16] width 23 height 13
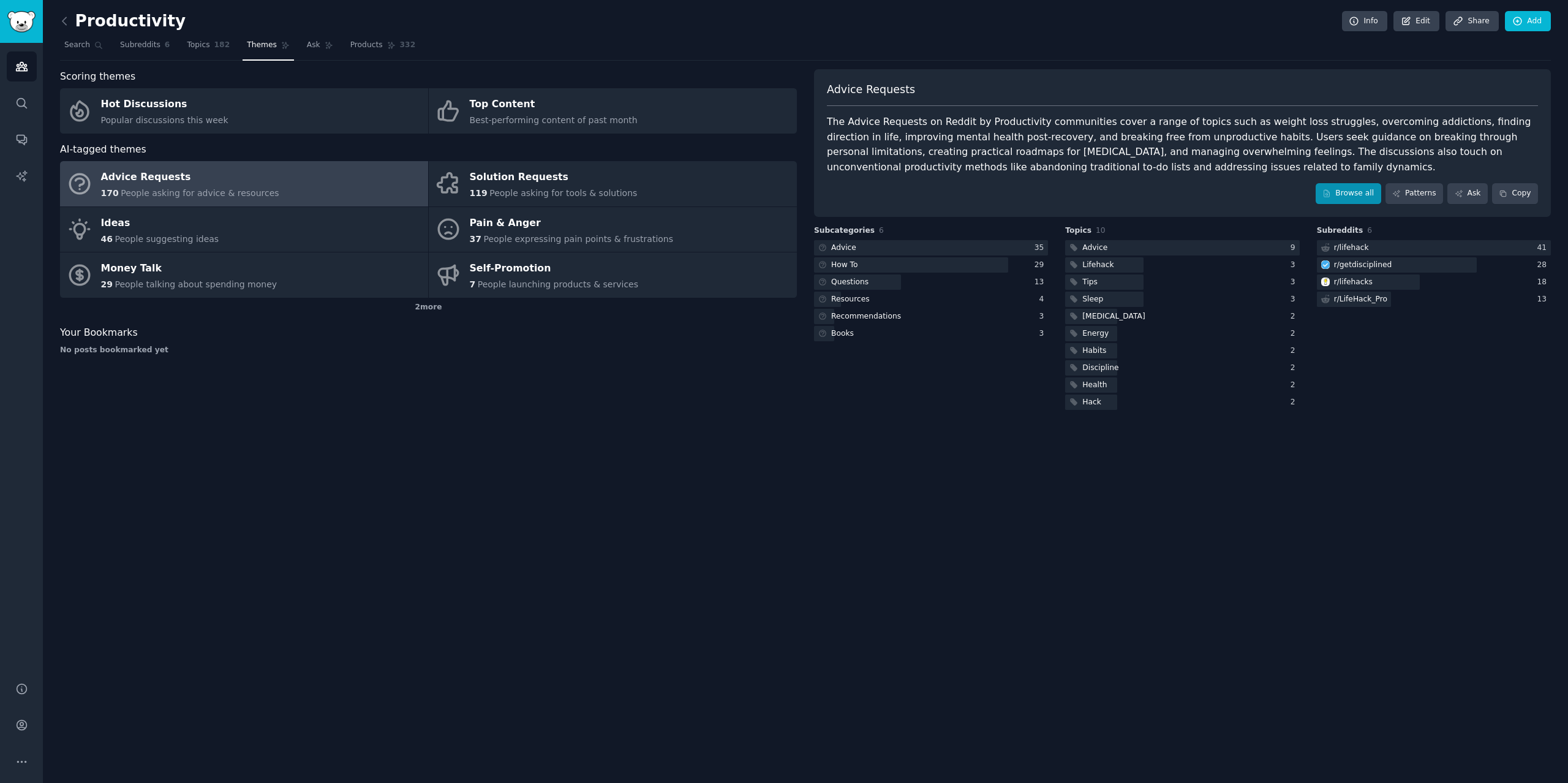
click at [1356, 190] on link "Browse all" at bounding box center [1348, 194] width 65 height 21
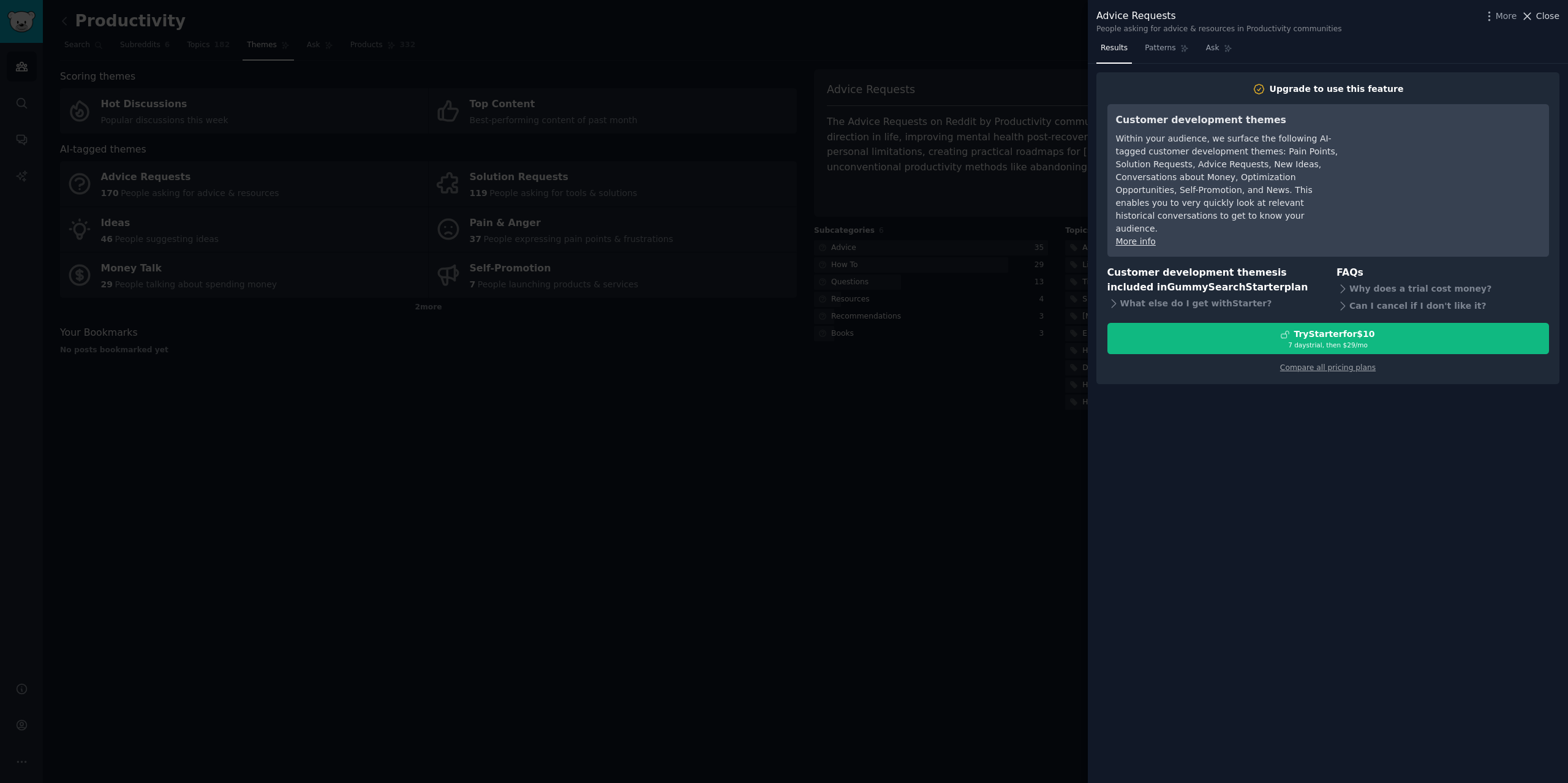
click at [1546, 21] on span "Close" at bounding box center [1547, 16] width 23 height 13
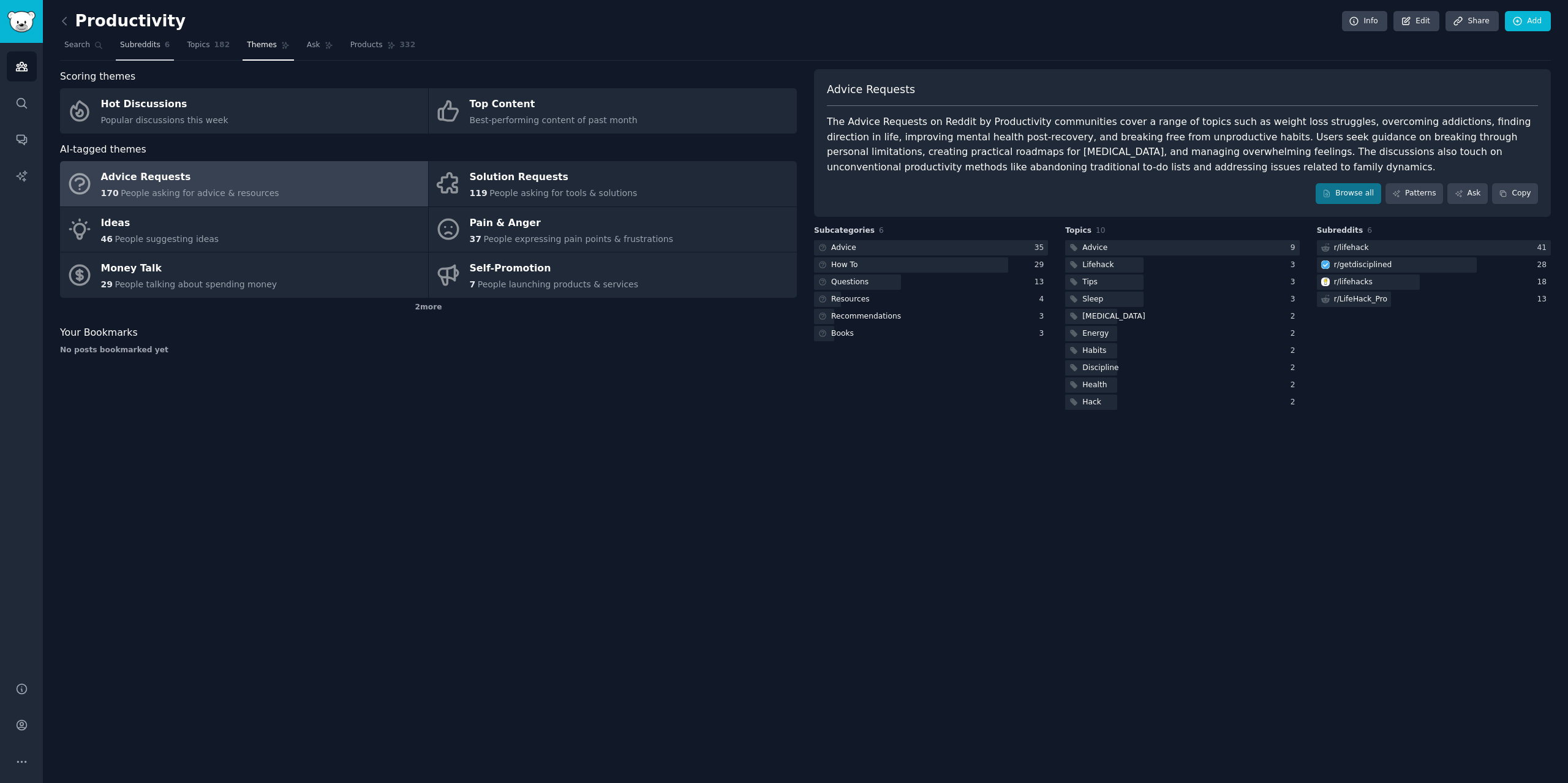
click at [129, 50] on link "Subreddits 6" at bounding box center [144, 48] width 58 height 25
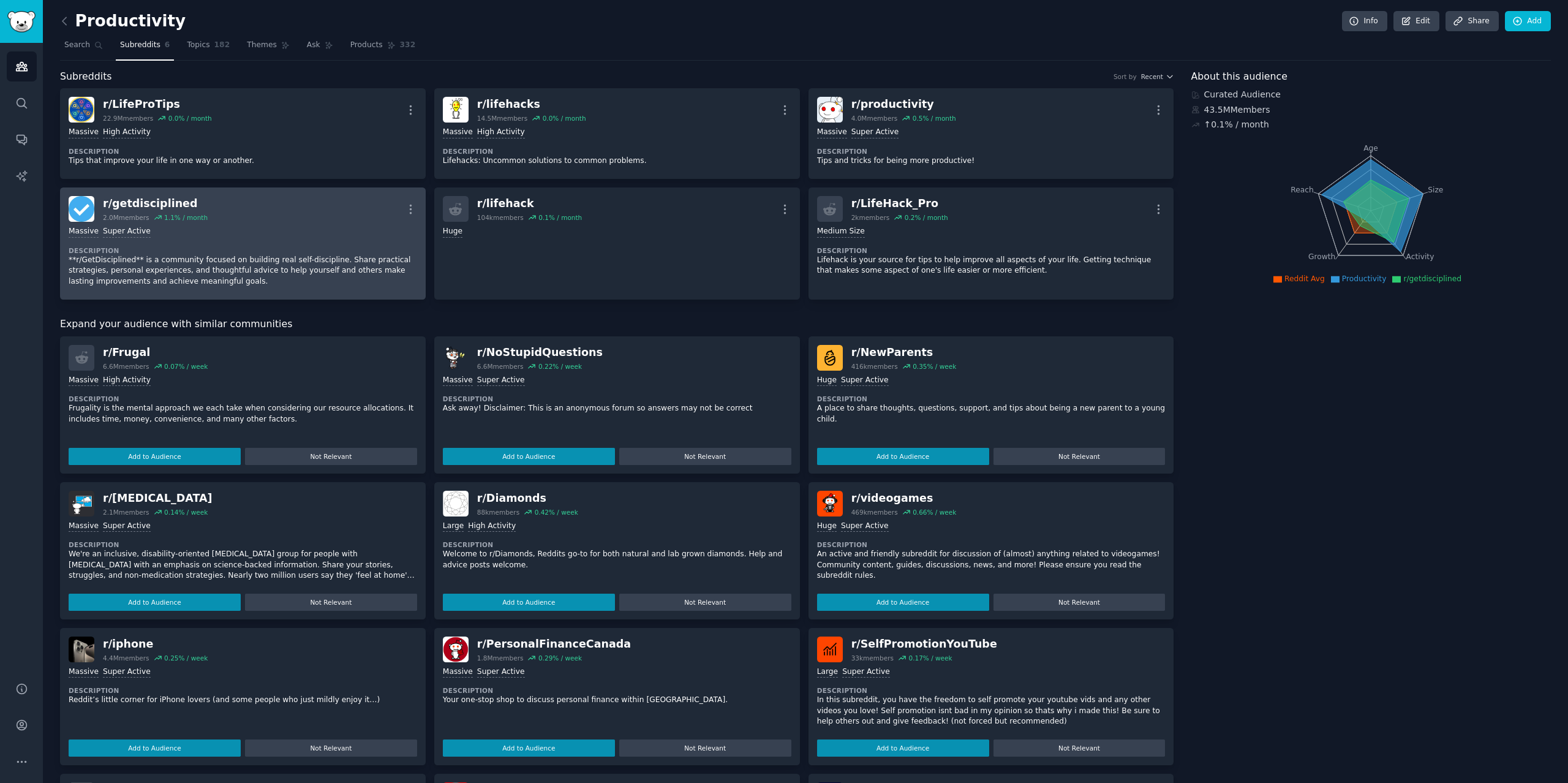
click at [150, 202] on div "r/ getdisciplined" at bounding box center [155, 203] width 105 height 15
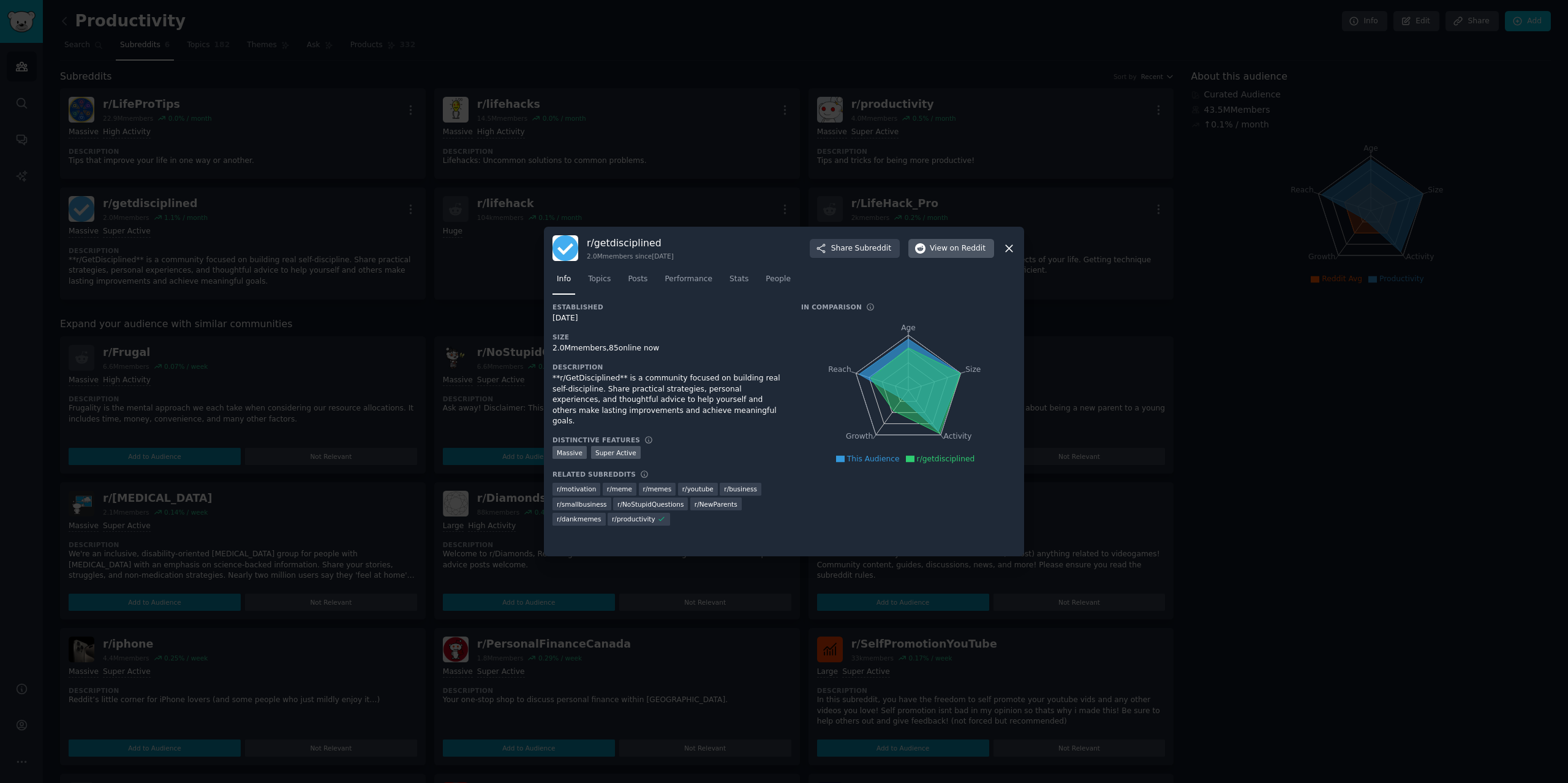
click at [965, 247] on span "on Reddit" at bounding box center [968, 249] width 36 height 11
